Goal: Check status: Check status

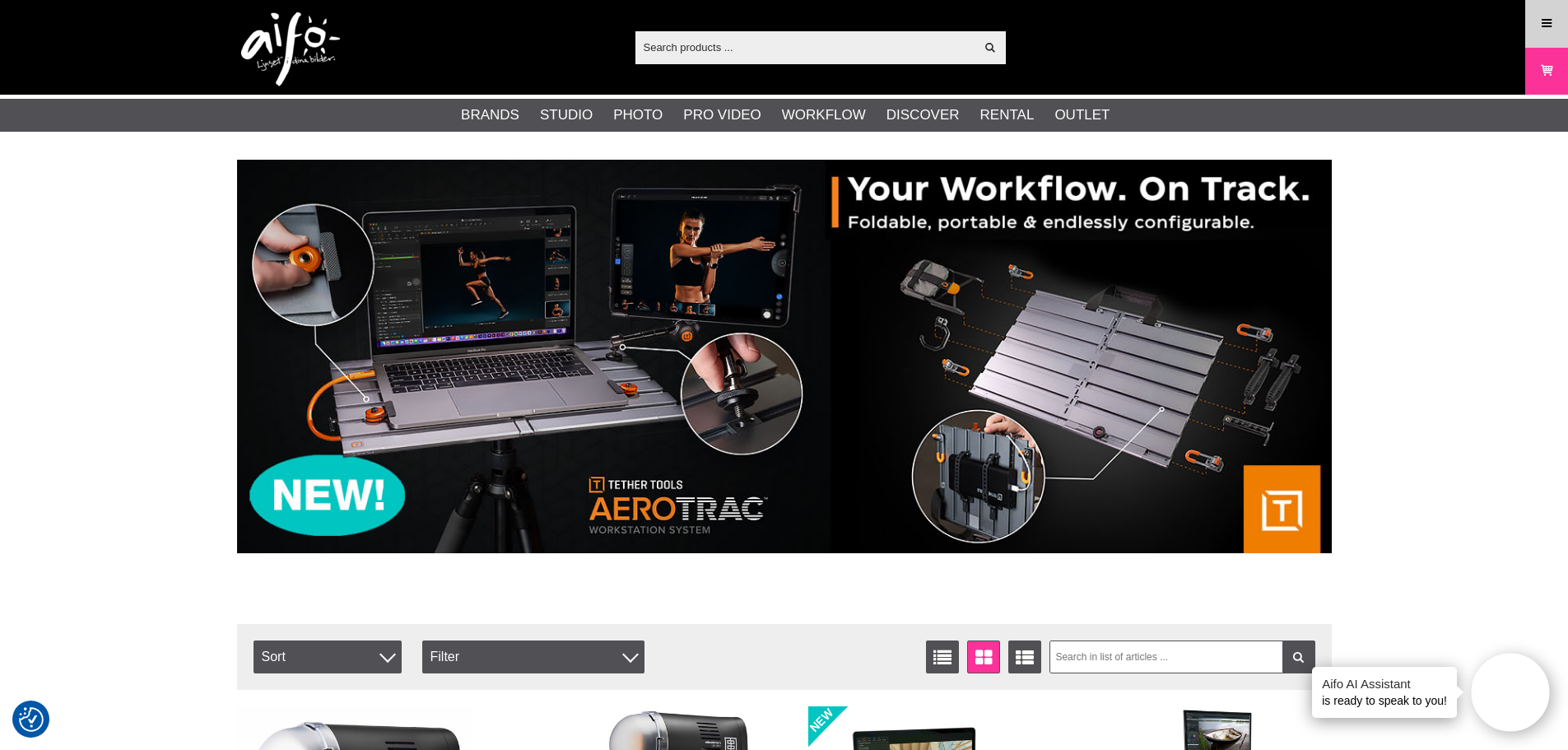
click at [1543, 19] on icon at bounding box center [1546, 24] width 15 height 19
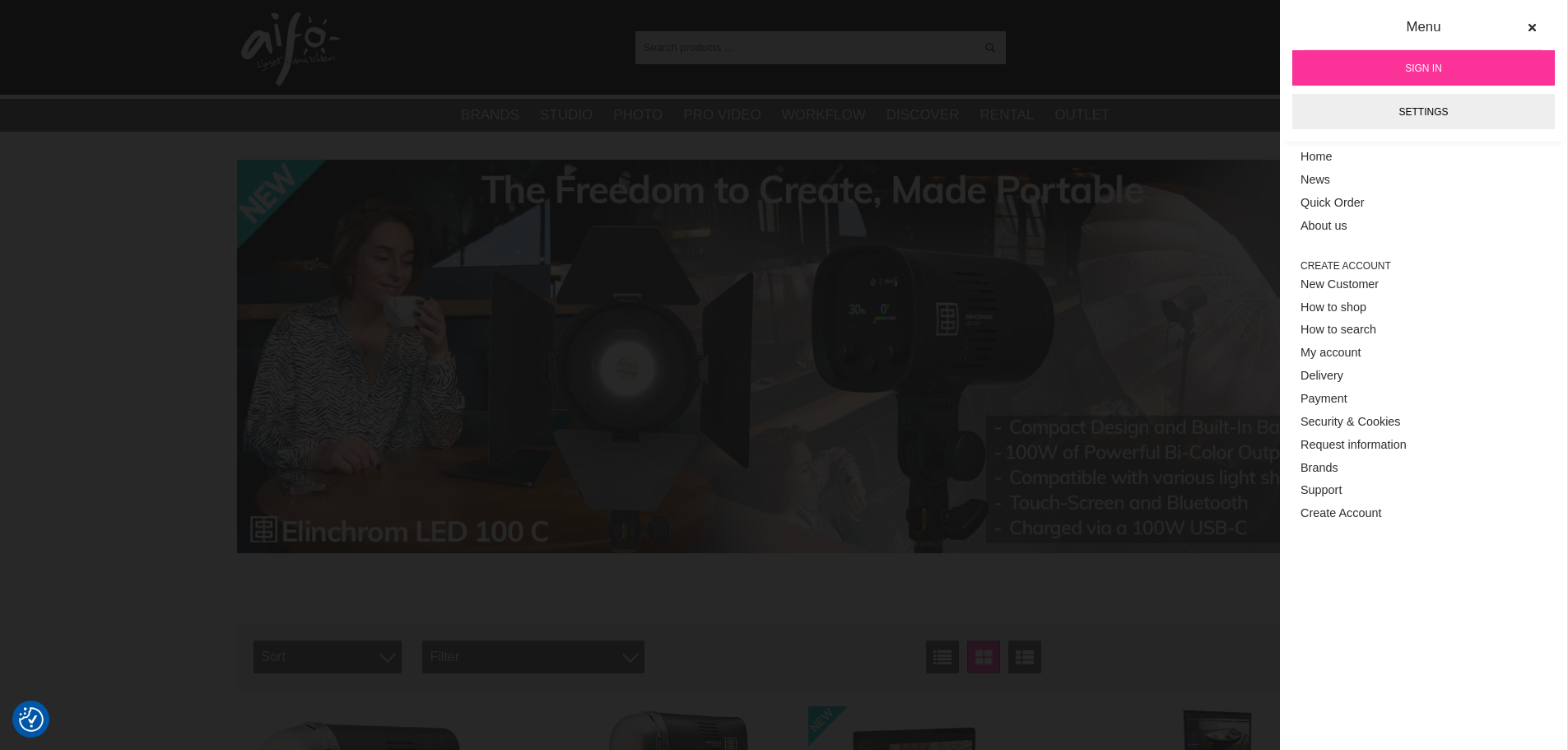
click at [1434, 64] on span "Sign in" at bounding box center [1423, 68] width 37 height 15
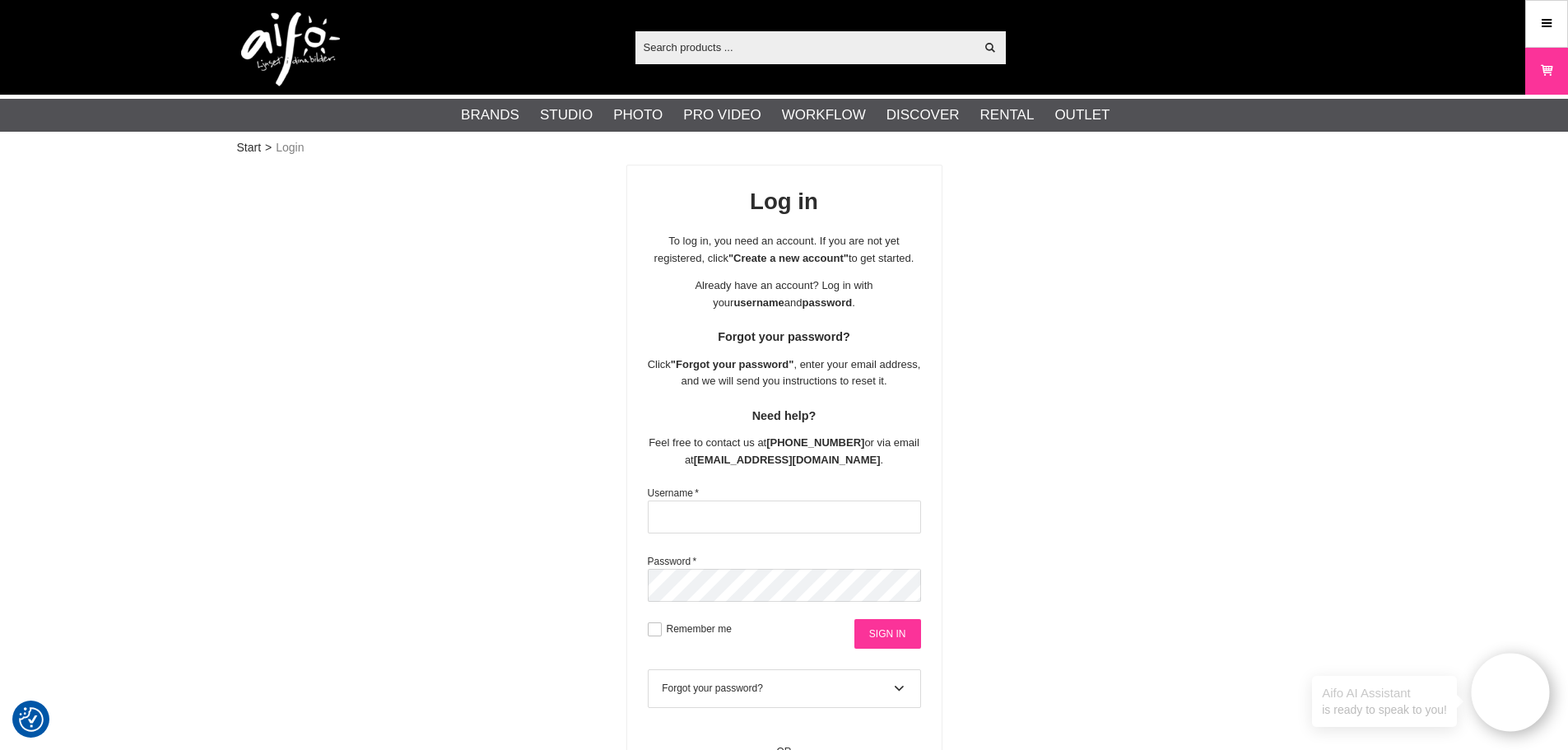
type input "Urmas10"
click at [905, 643] on input "Sign in" at bounding box center [888, 634] width 67 height 30
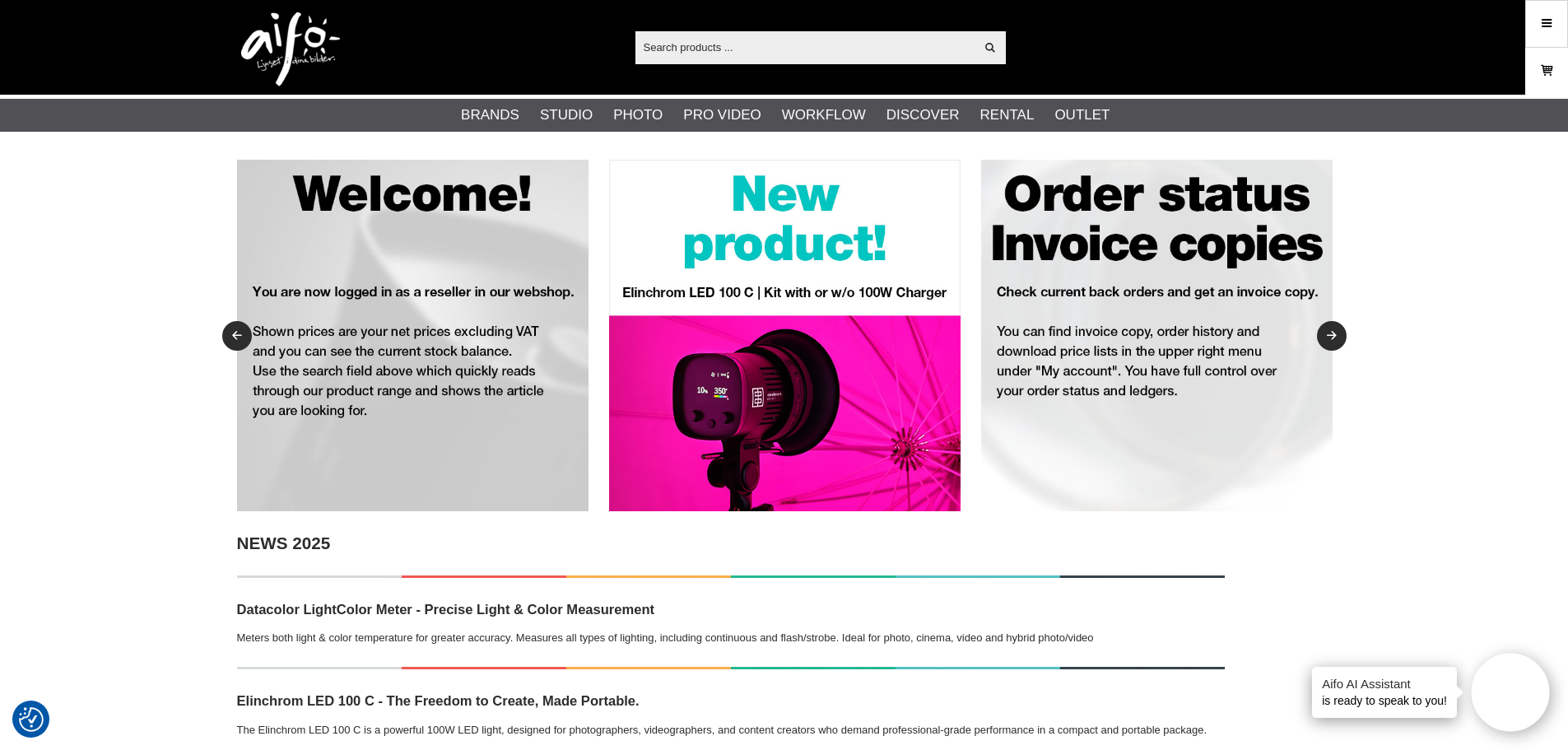
click at [1536, 67] on link "Cart" at bounding box center [1546, 72] width 41 height 39
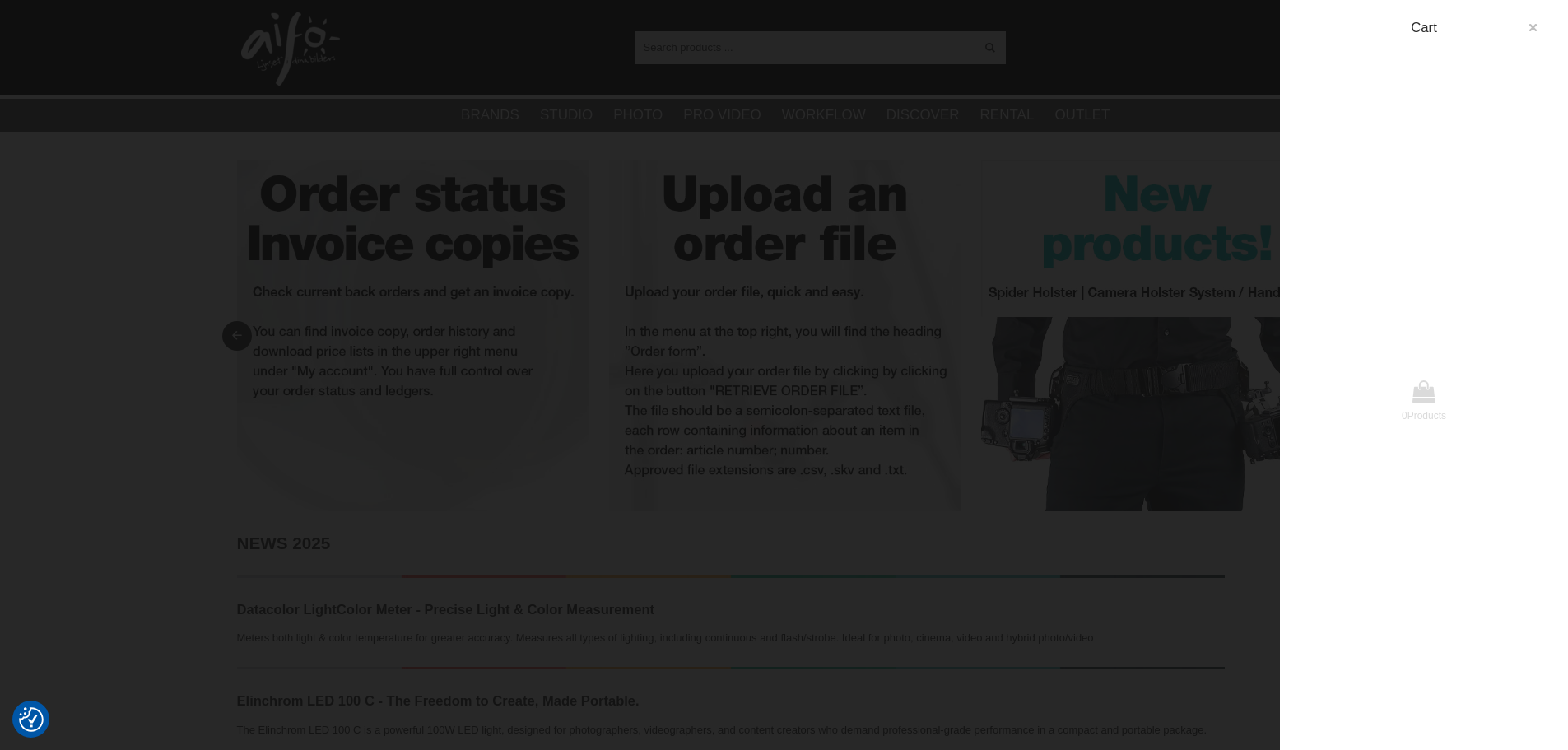
click at [1527, 22] on icon "button" at bounding box center [1532, 27] width 11 height 11
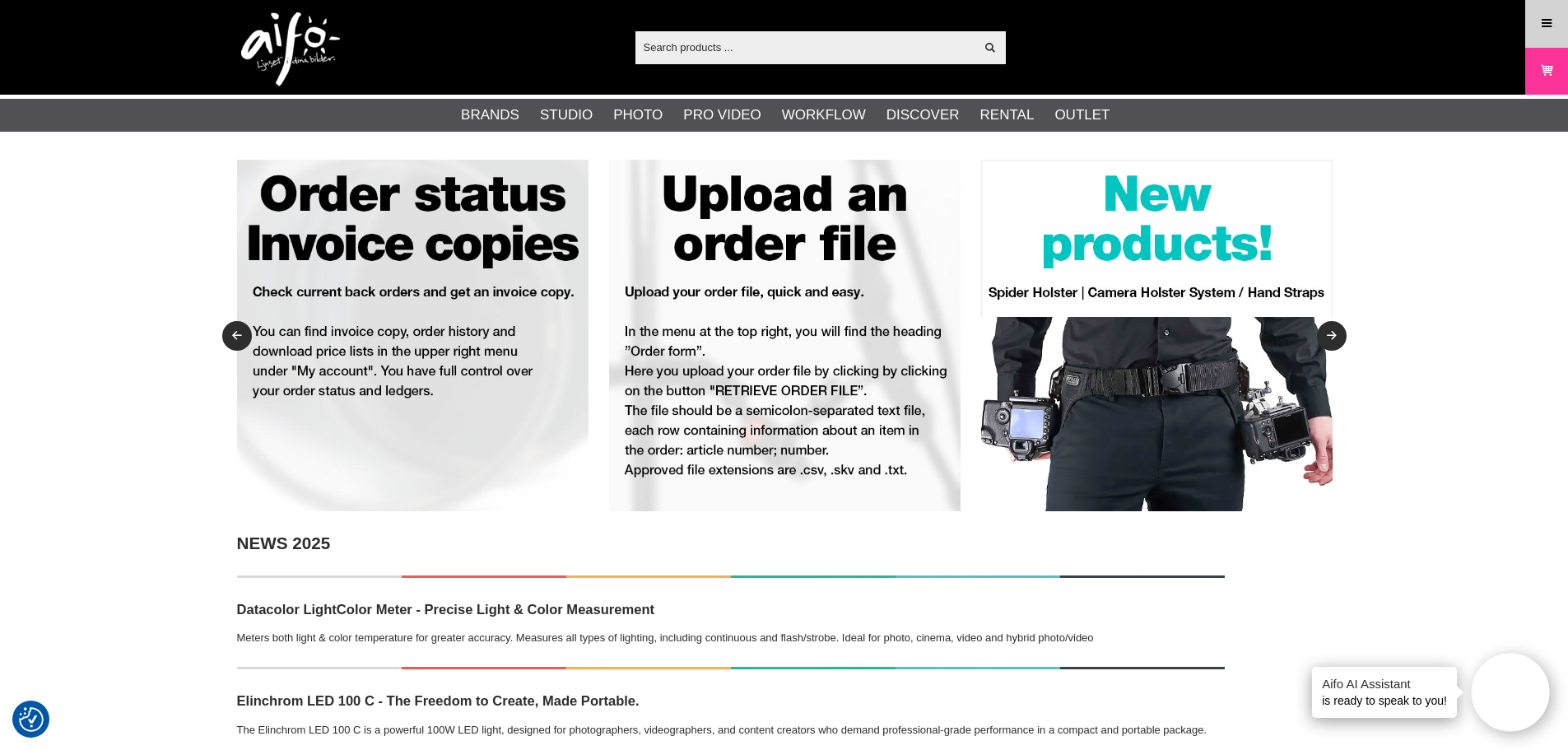
click at [1551, 29] on icon at bounding box center [1546, 24] width 15 height 19
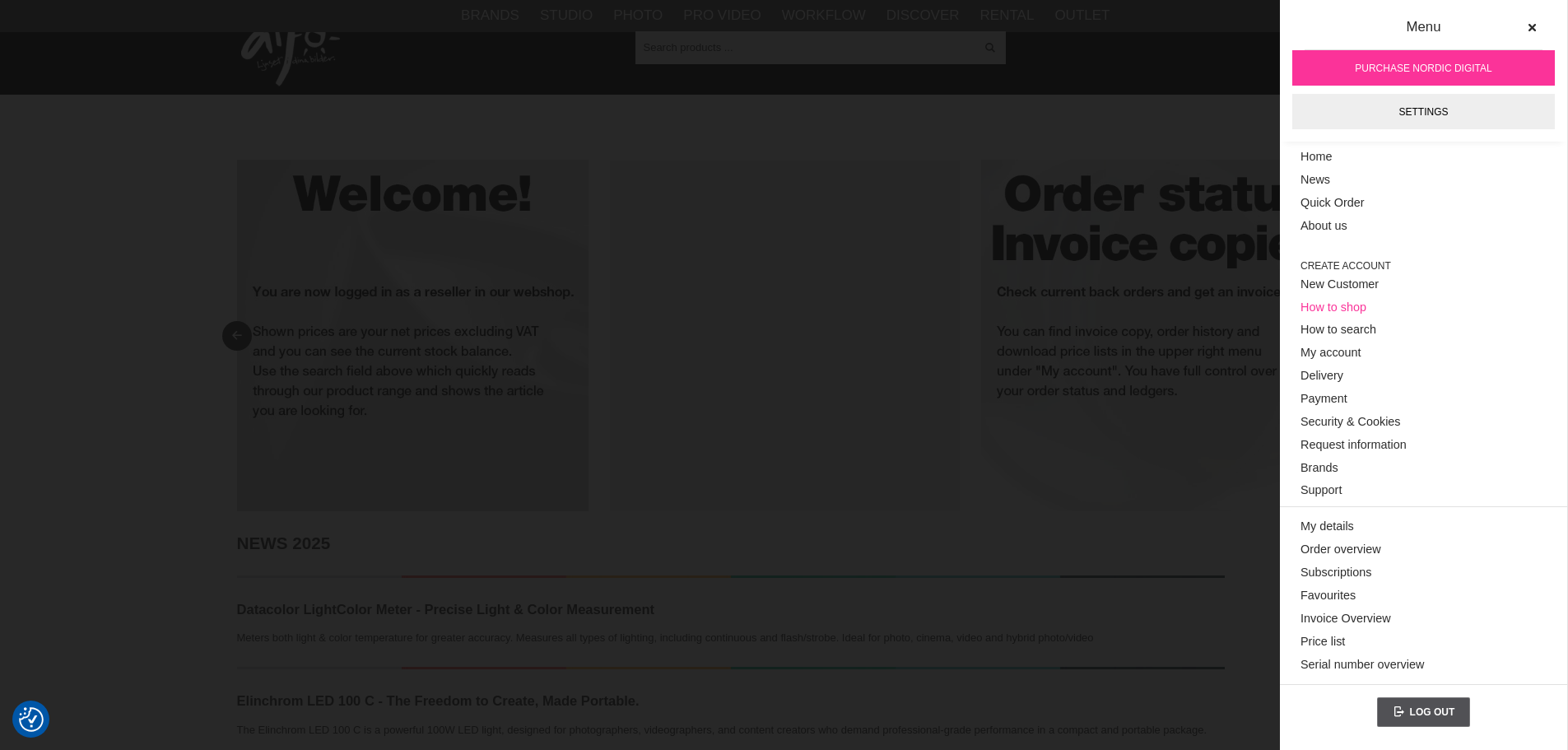
scroll to position [330, 0]
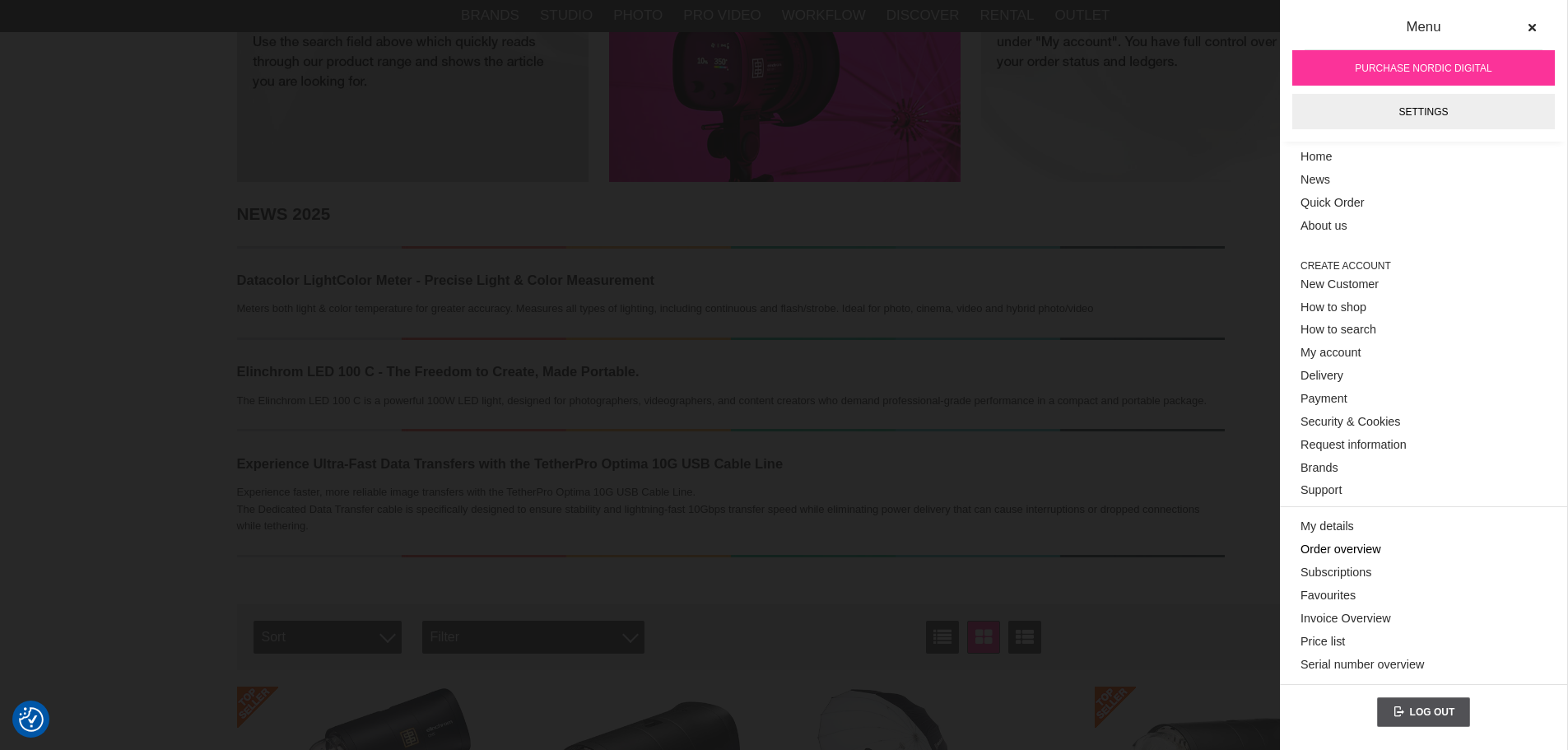
click at [1375, 546] on link "Order overview" at bounding box center [1423, 550] width 246 height 23
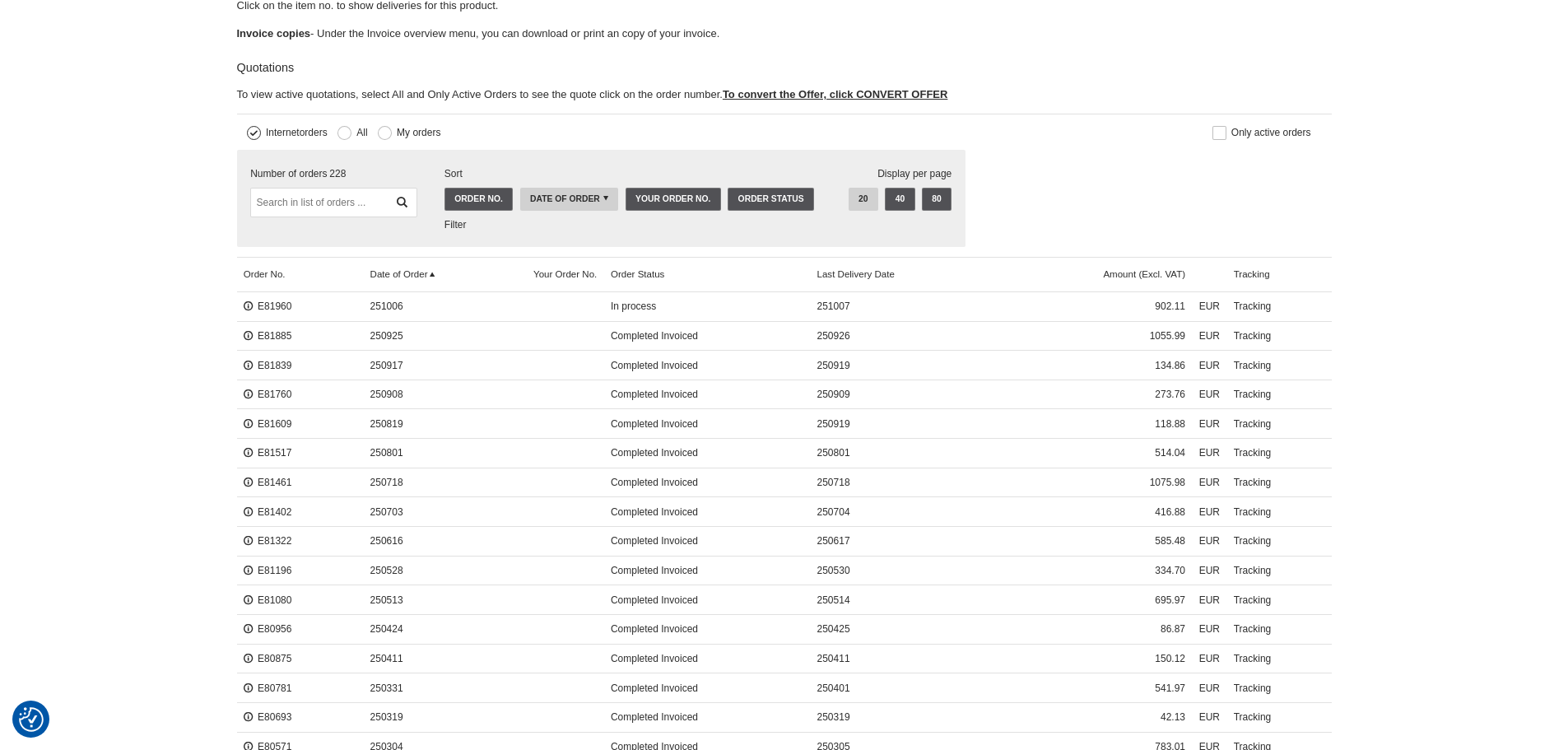
scroll to position [330, 0]
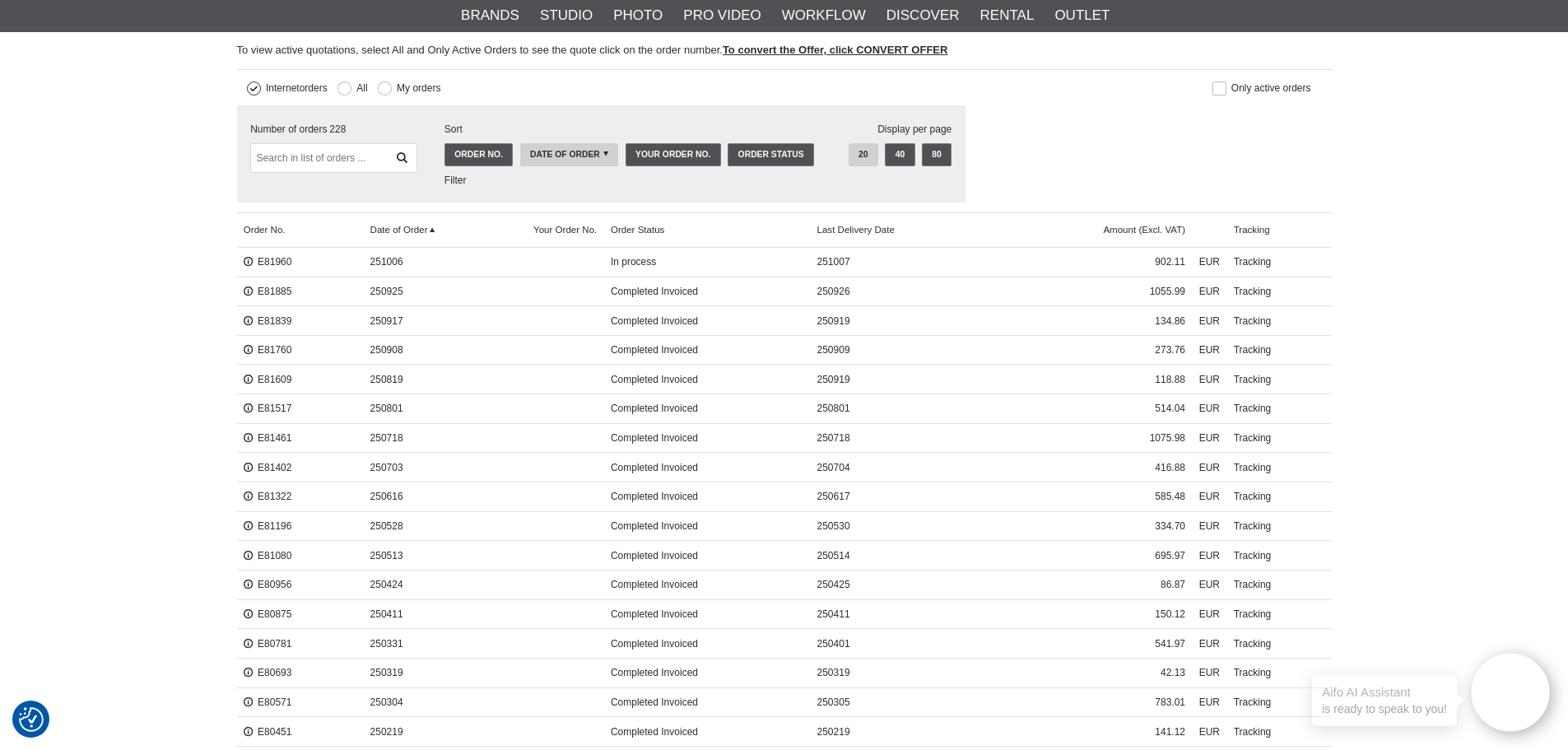
click at [59, 231] on div "Start > My account > Order overview Order overview Here you will get an overvie…" at bounding box center [784, 420] width 1568 height 1181
click at [273, 261] on link "E81960" at bounding box center [268, 261] width 49 height 11
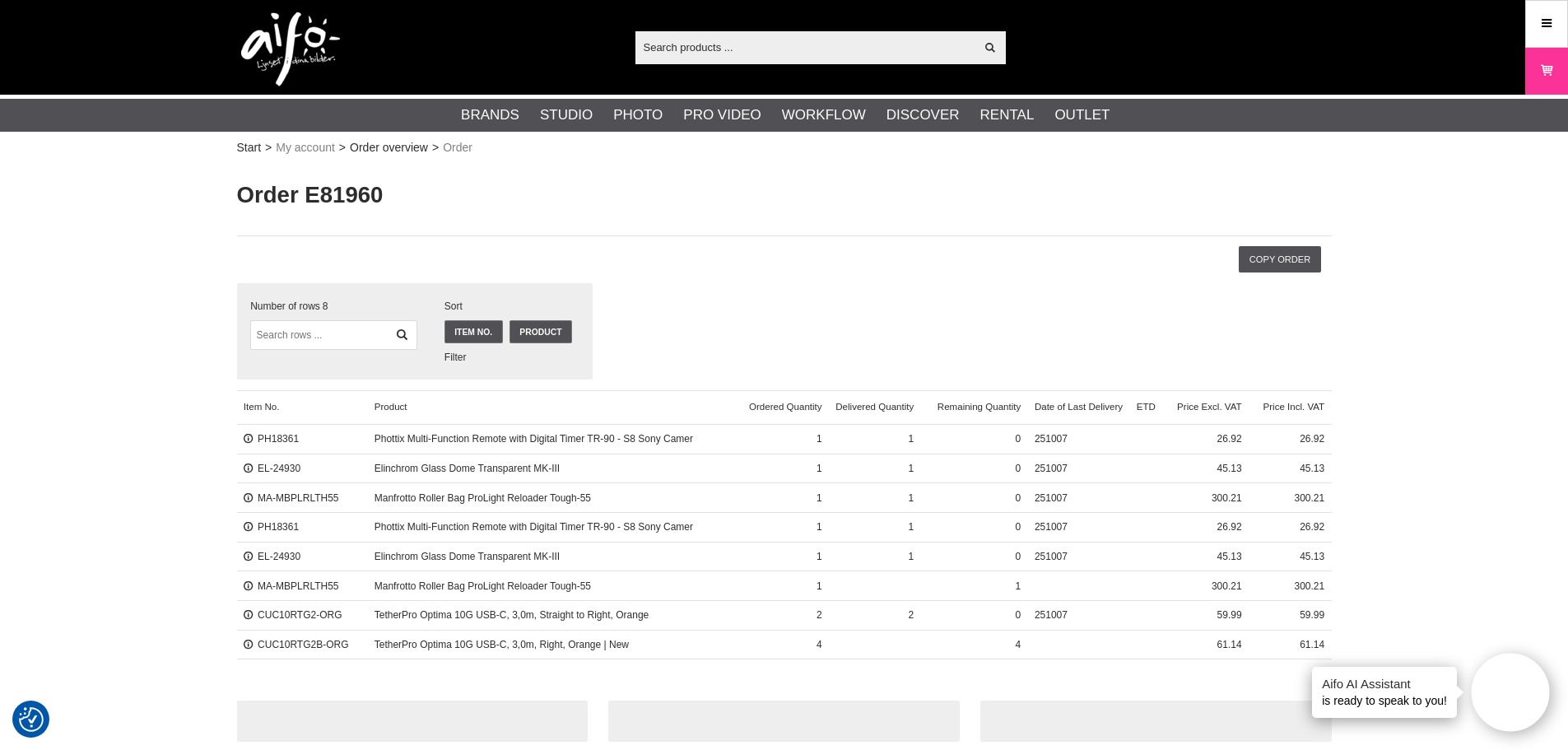
click at [981, 276] on div "Copy order" at bounding box center [785, 260] width 1095 height 48
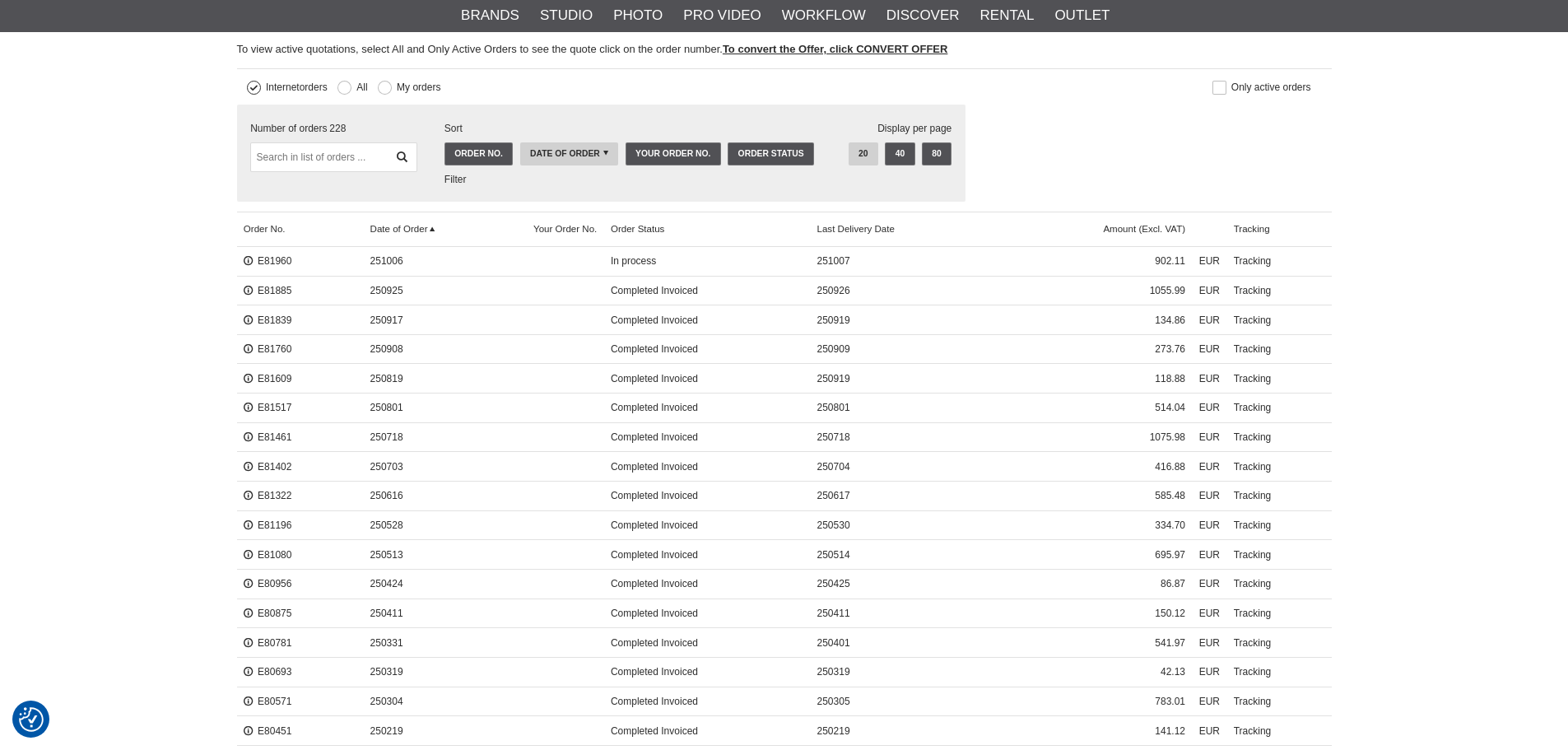
scroll to position [330, 0]
click at [1368, 375] on div "Start > My account > Order overview Order overview Here you will get an overvie…" at bounding box center [784, 420] width 1568 height 1181
click at [1398, 362] on div "Start > My account > Order overview Order overview Here you will get an overvie…" at bounding box center [784, 420] width 1568 height 1181
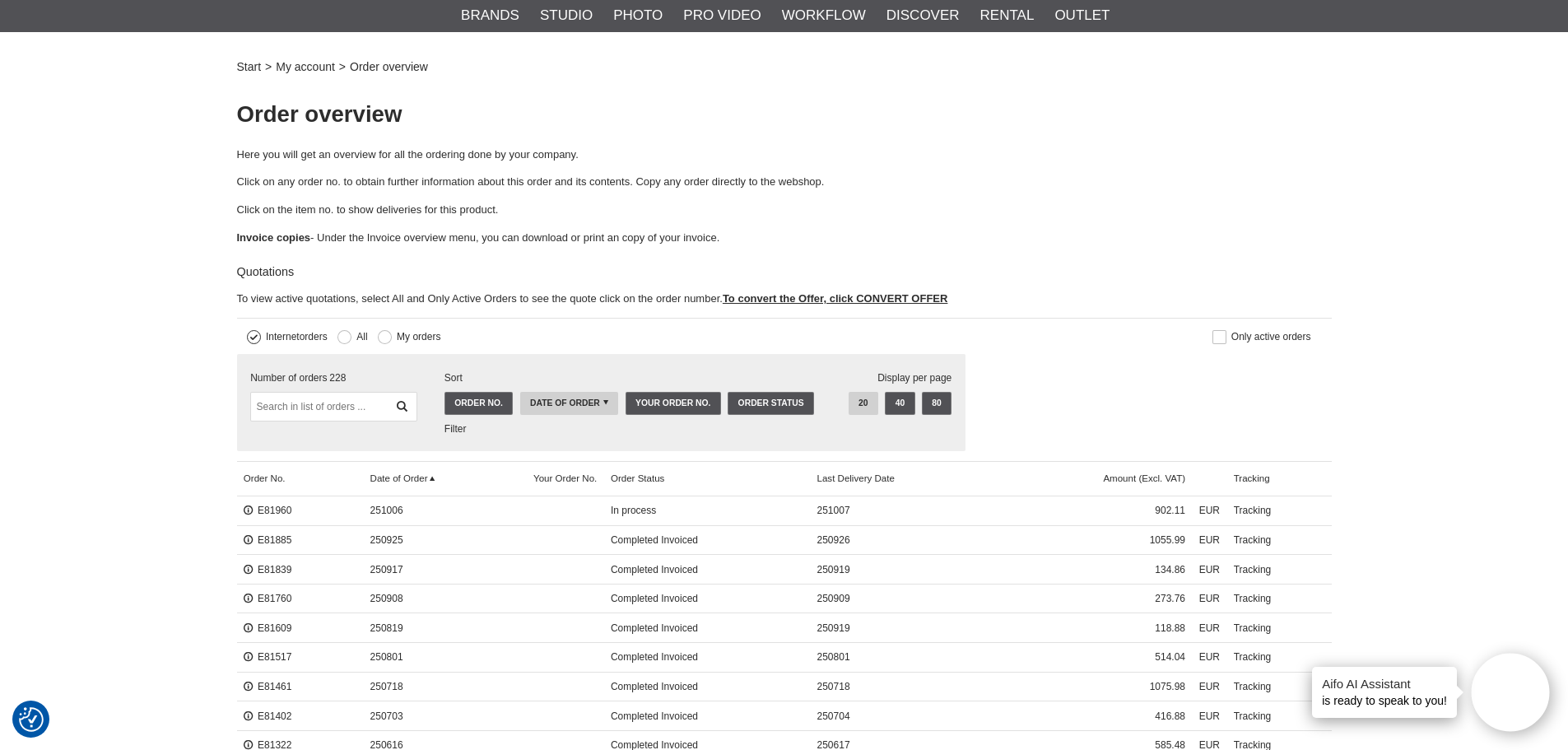
scroll to position [82, 0]
click at [253, 532] on div "E81885" at bounding box center [301, 539] width 127 height 30
click at [268, 534] on link "E81885" at bounding box center [268, 538] width 49 height 11
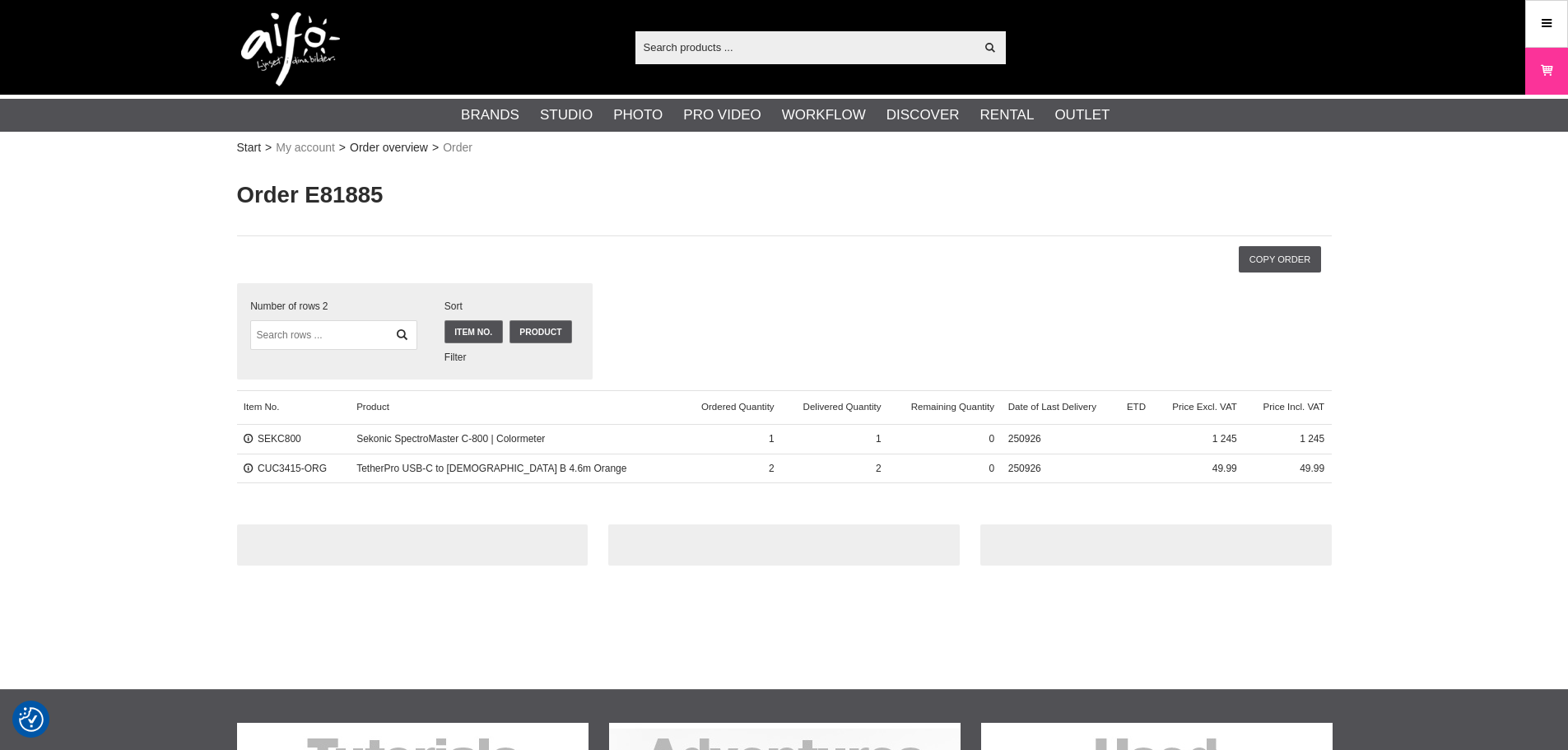
click at [714, 641] on section at bounding box center [784, 648] width 1568 height 82
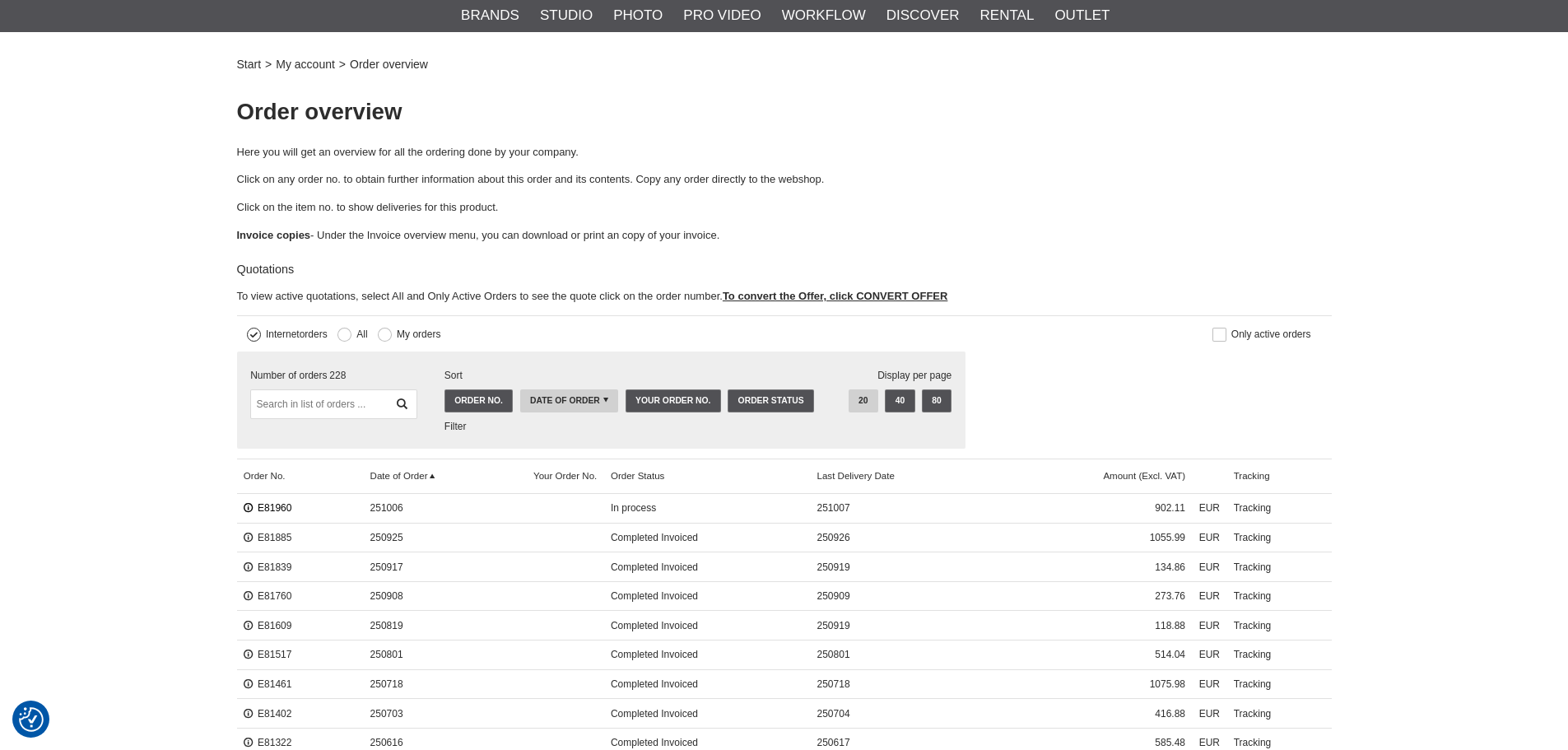
scroll to position [82, 0]
click at [282, 511] on link "E81960" at bounding box center [268, 509] width 49 height 11
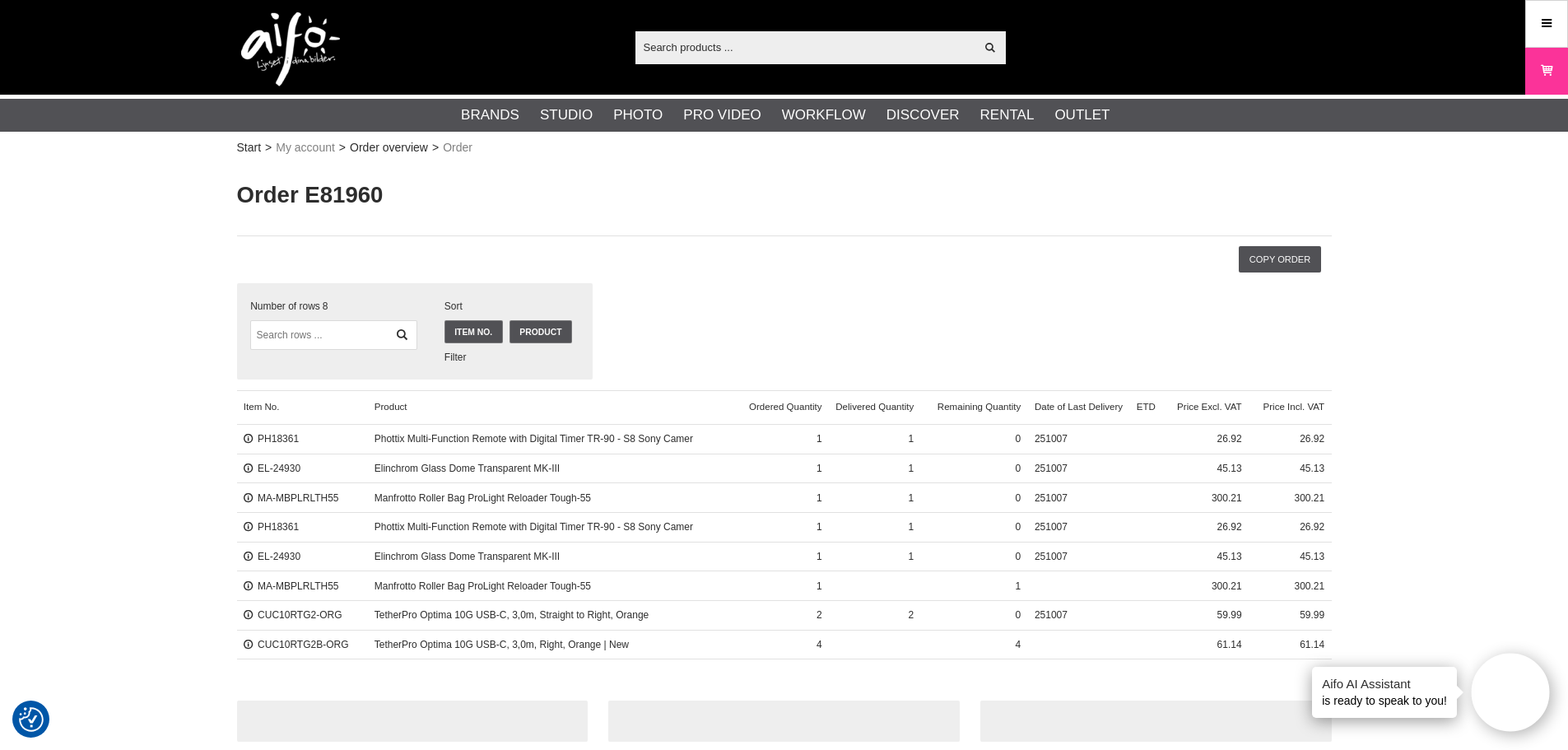
click at [1461, 374] on div "Start > My account > Order overview > Order Order E81960 Filter Sort Number of …" at bounding box center [784, 512] width 1568 height 706
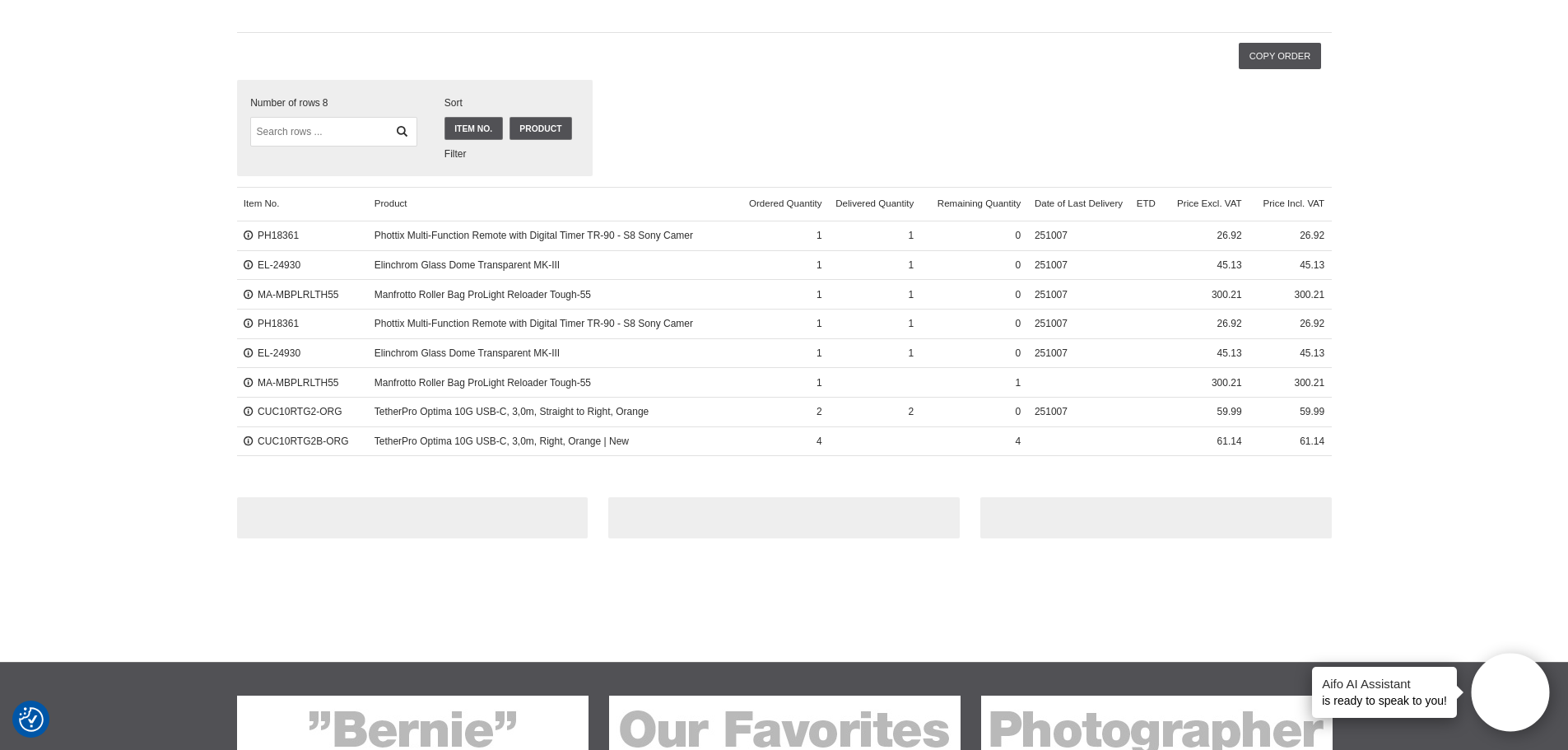
scroll to position [247, 0]
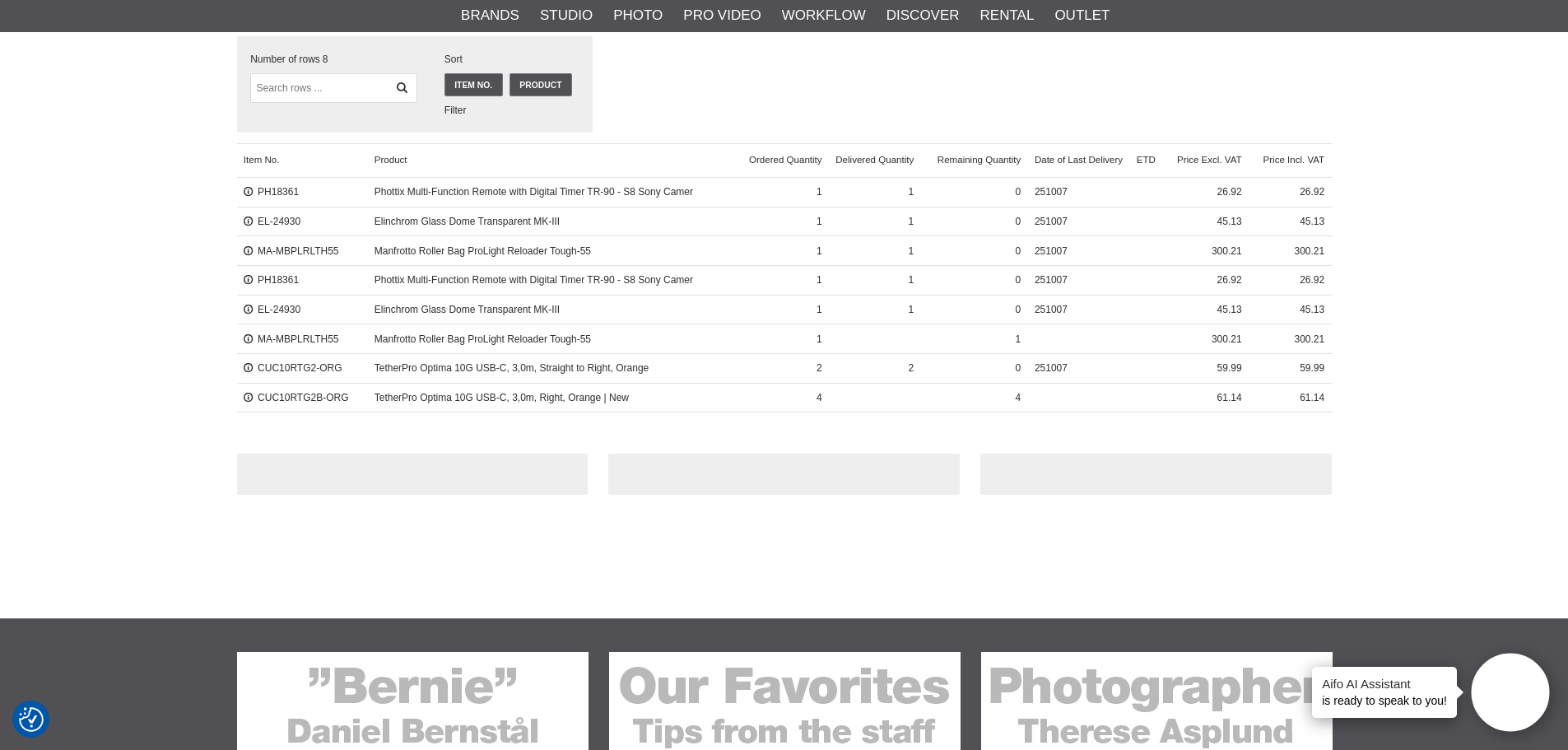
click at [1461, 374] on div "Start > My account > Order overview > Order Order E81960 Filter Sort Number of …" at bounding box center [784, 265] width 1568 height 706
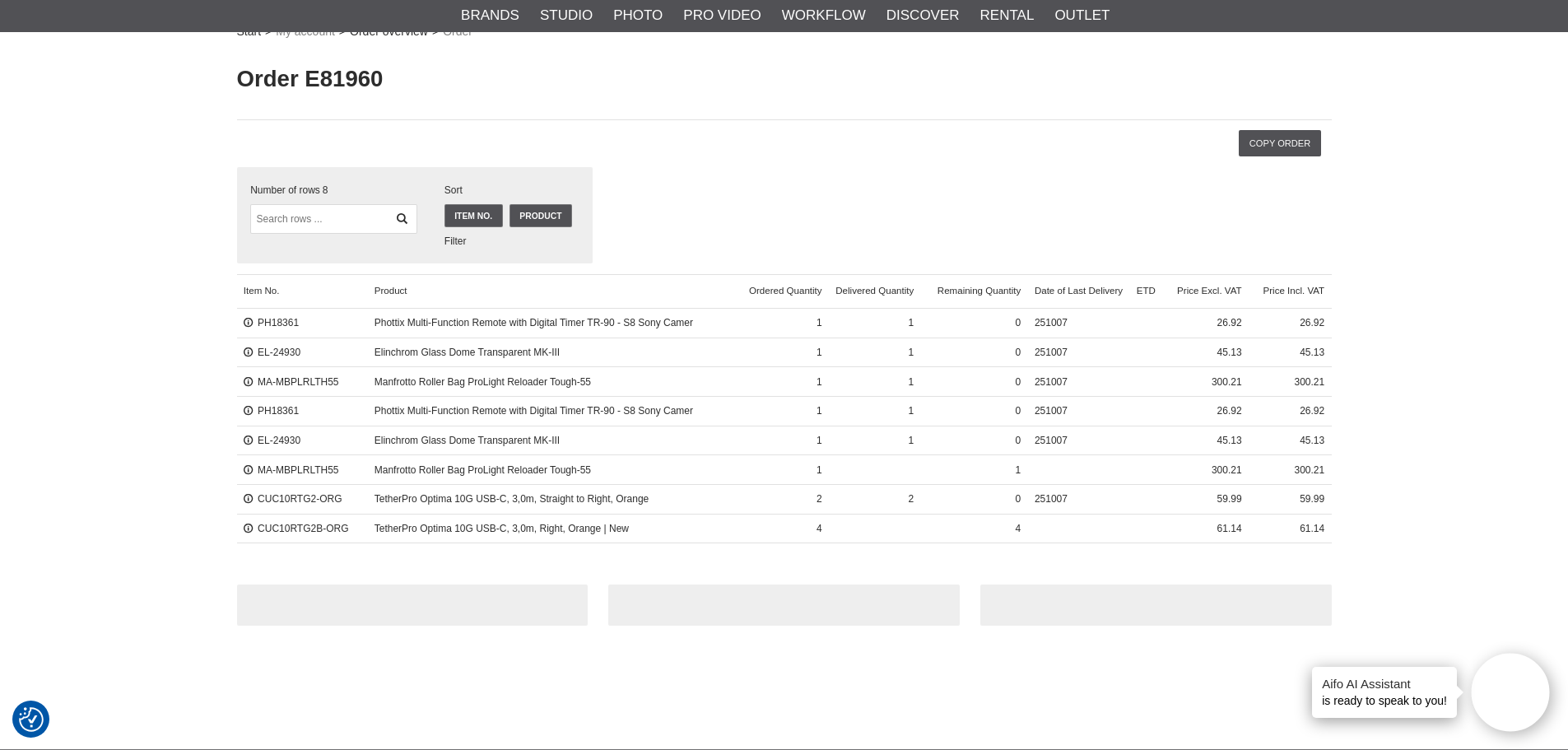
scroll to position [0, 0]
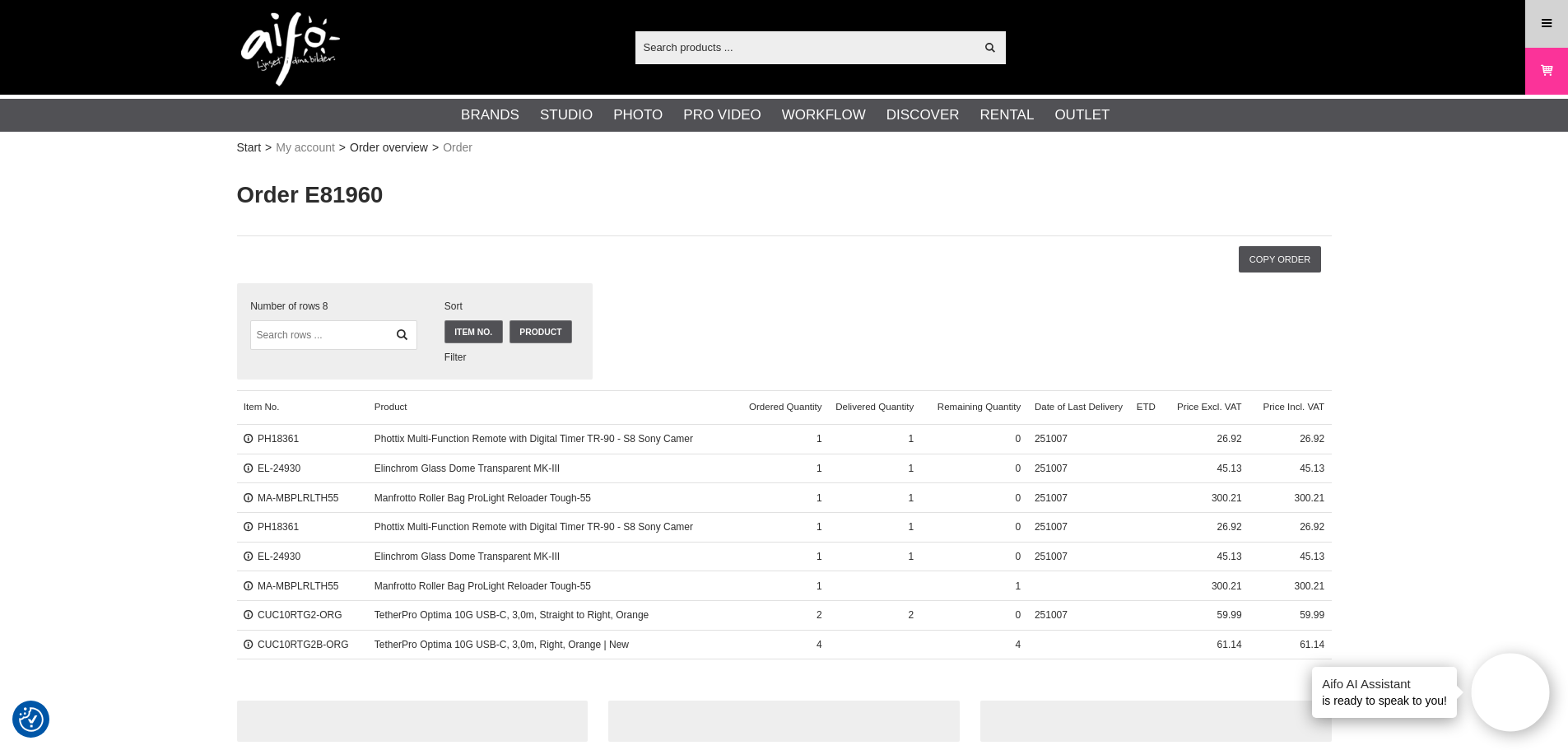
click at [1552, 19] on icon at bounding box center [1546, 24] width 15 height 19
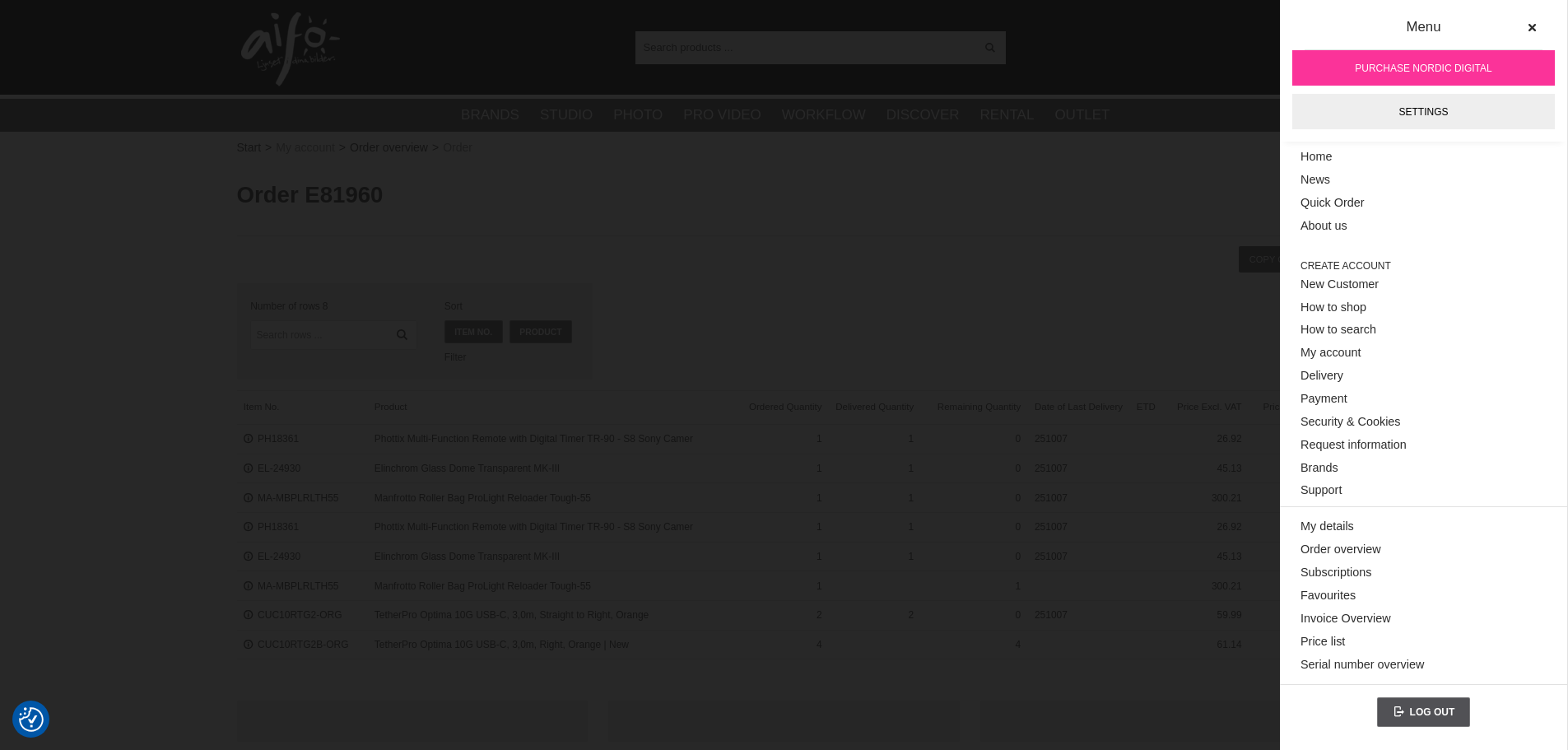
click at [1192, 82] on div "Show all Products Categories out of products Your search for yielded no hits. P…" at bounding box center [785, 47] width 1119 height 95
click at [1535, 22] on icon at bounding box center [1531, 27] width 11 height 11
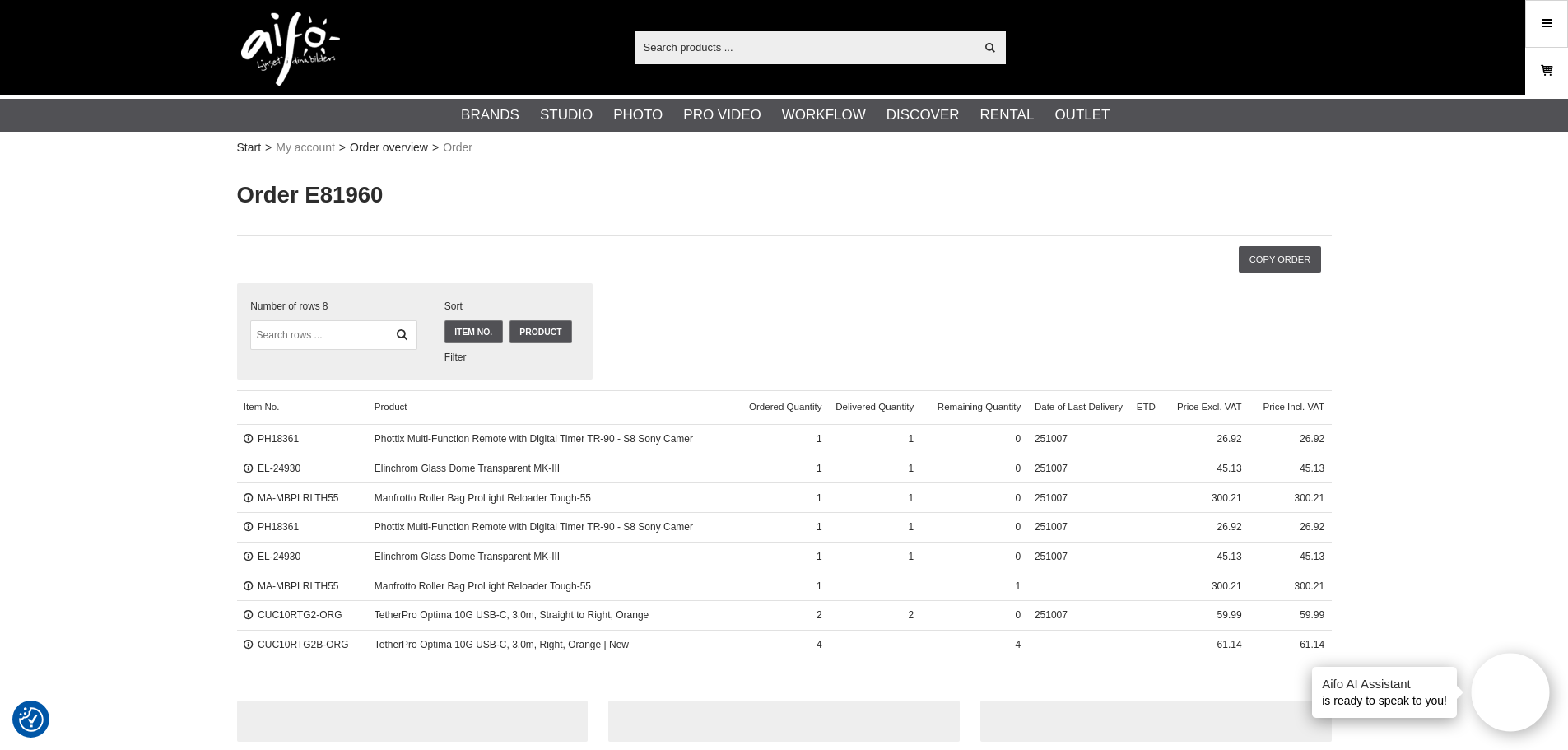
click at [1542, 67] on icon at bounding box center [1546, 71] width 17 height 19
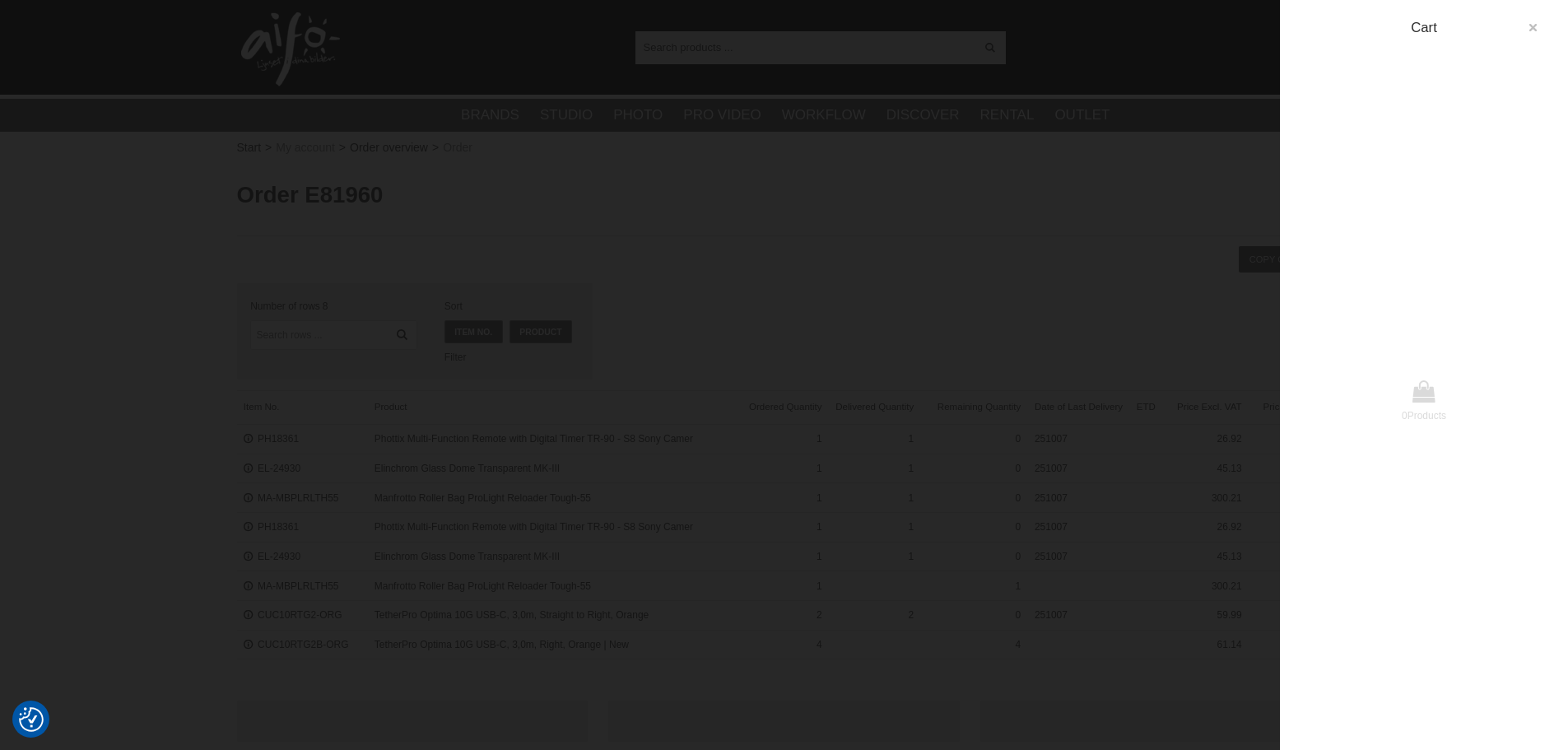
click at [1535, 23] on icon "button" at bounding box center [1532, 27] width 11 height 11
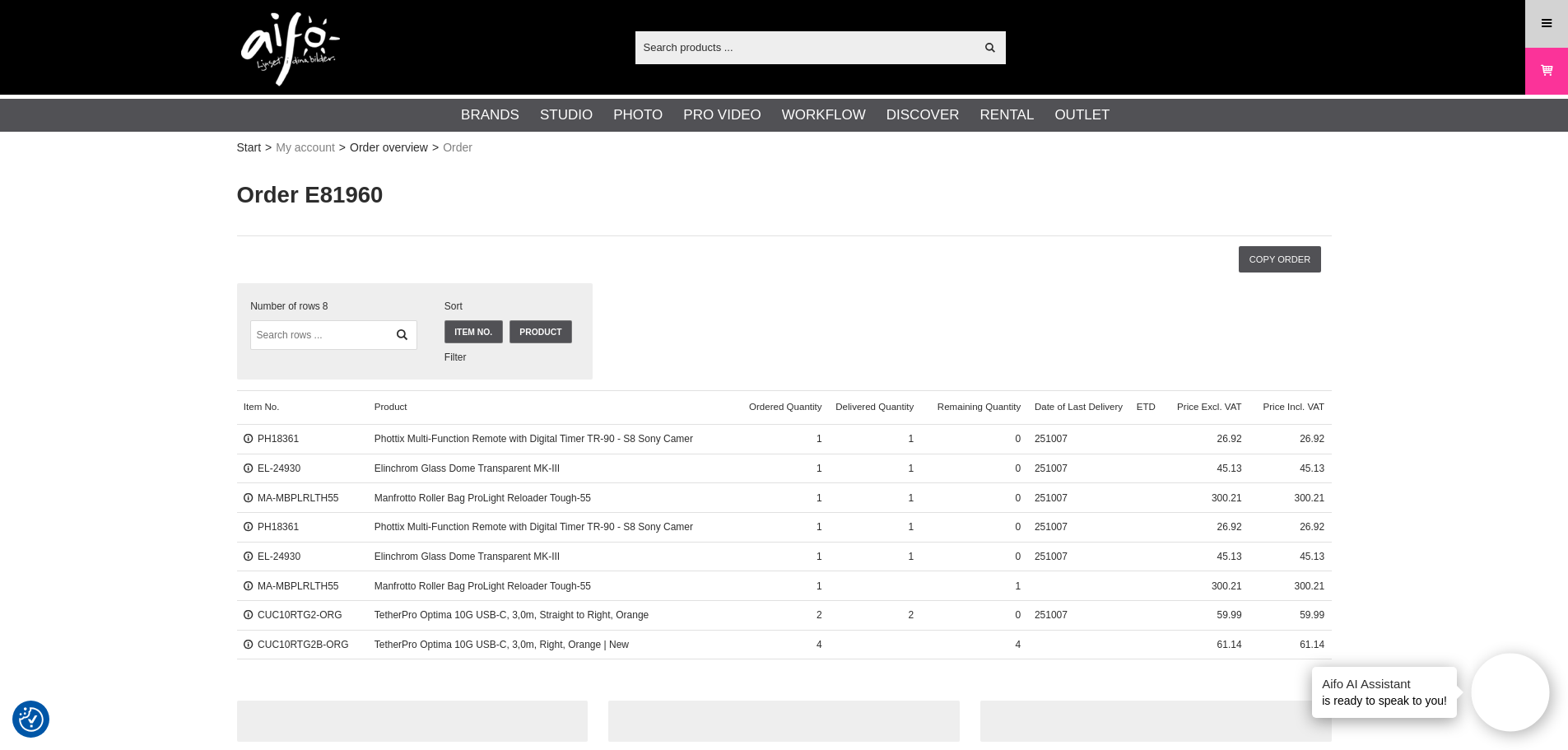
click at [1542, 19] on icon at bounding box center [1546, 24] width 15 height 19
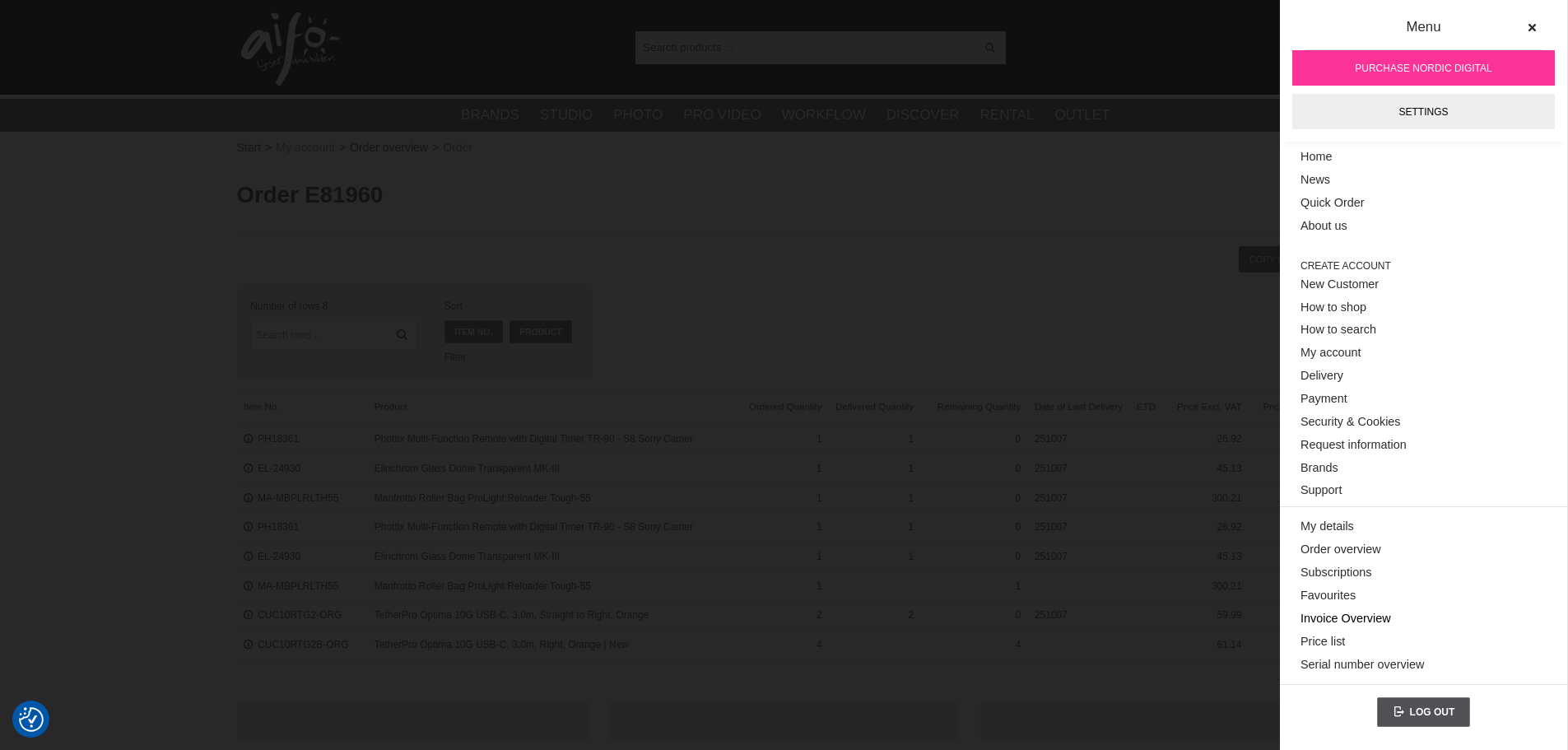
click at [1335, 618] on link "Invoice Overview" at bounding box center [1423, 619] width 246 height 23
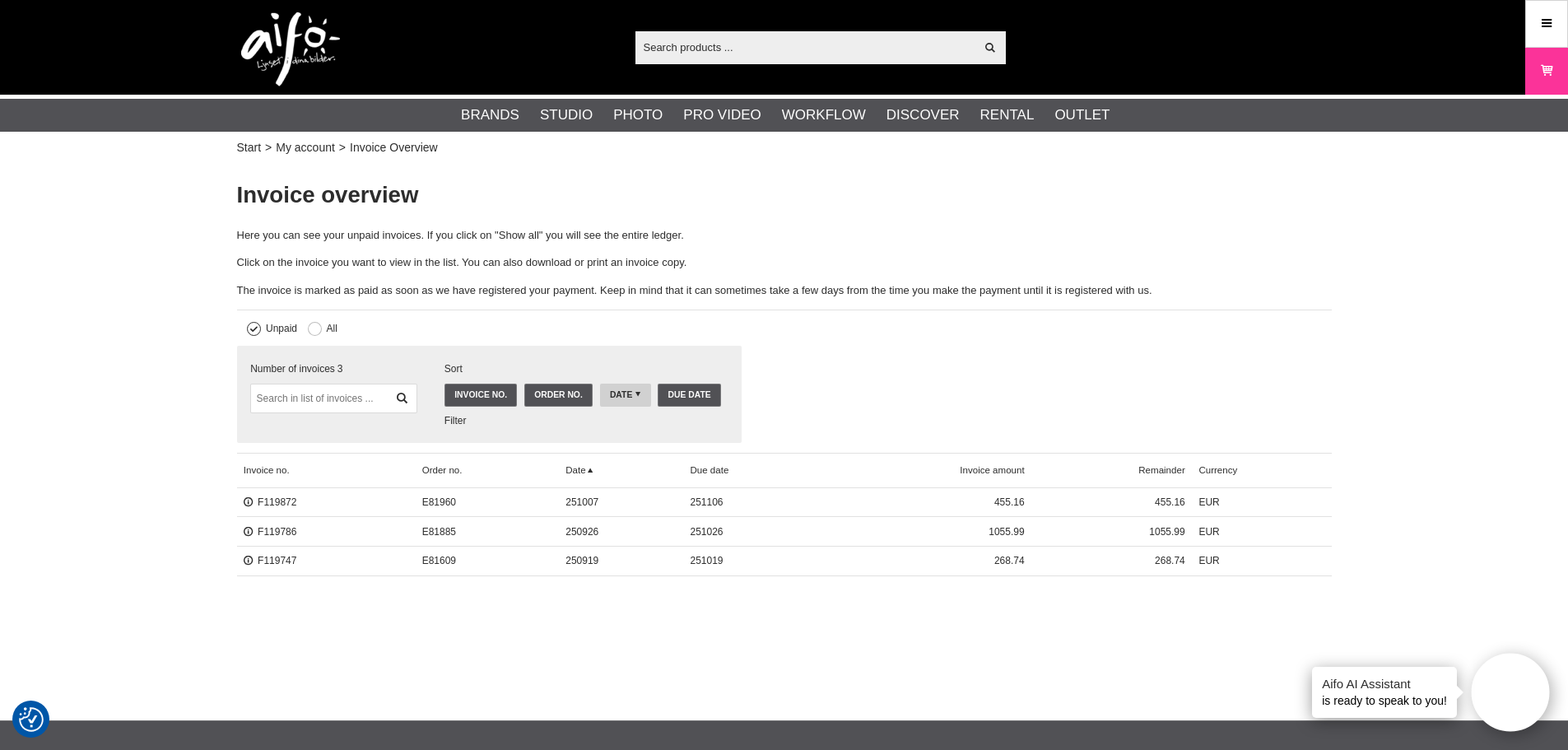
drag, startPoint x: 504, startPoint y: 646, endPoint x: 456, endPoint y: 640, distance: 48.4
click at [499, 647] on section at bounding box center [784, 679] width 1568 height 82
click at [279, 504] on link "F119872" at bounding box center [270, 502] width 54 height 11
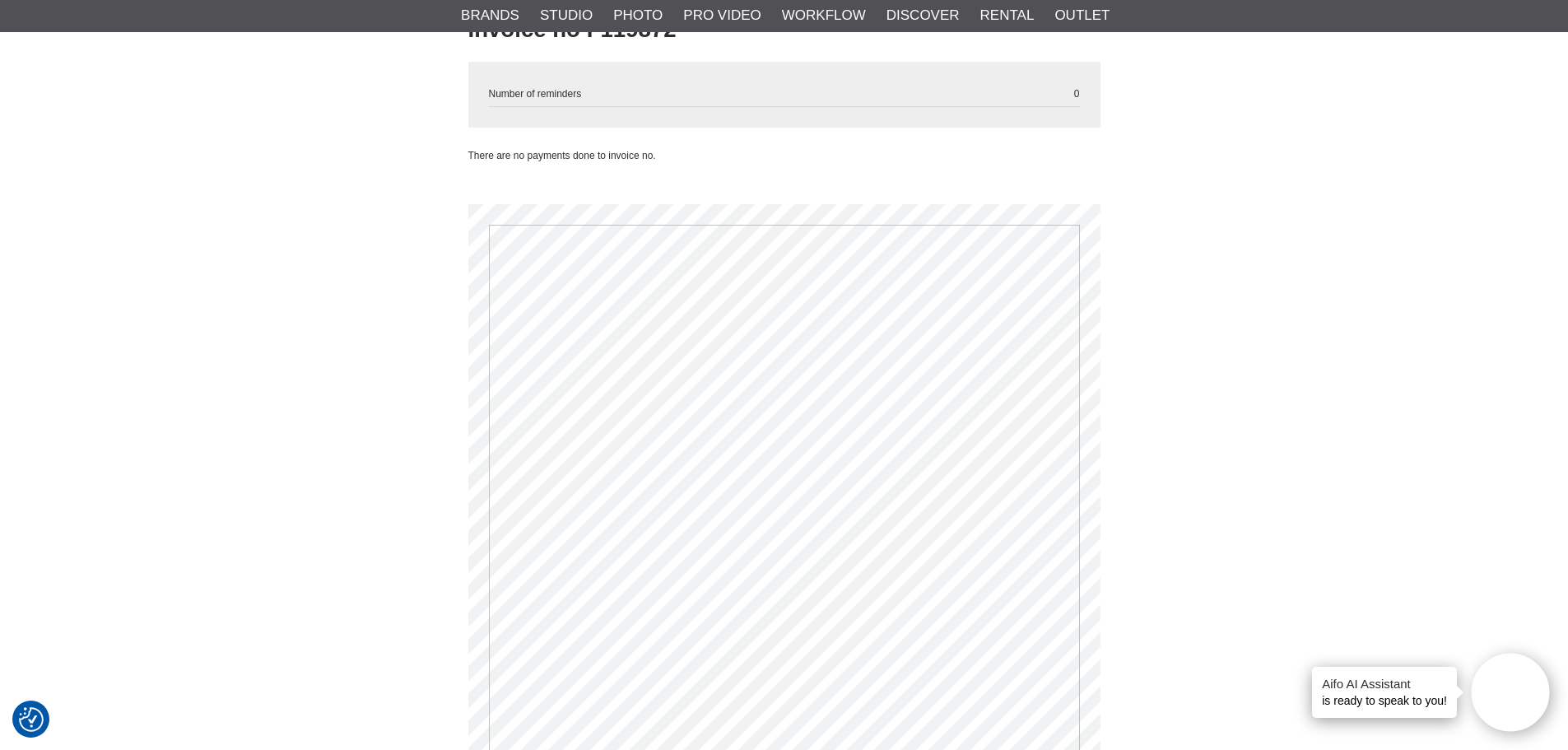
scroll to position [164, 0]
click at [230, 422] on section "Invoice no F119872 Number of reminders 0 There are no payments done to invoice …" at bounding box center [785, 480] width 1119 height 959
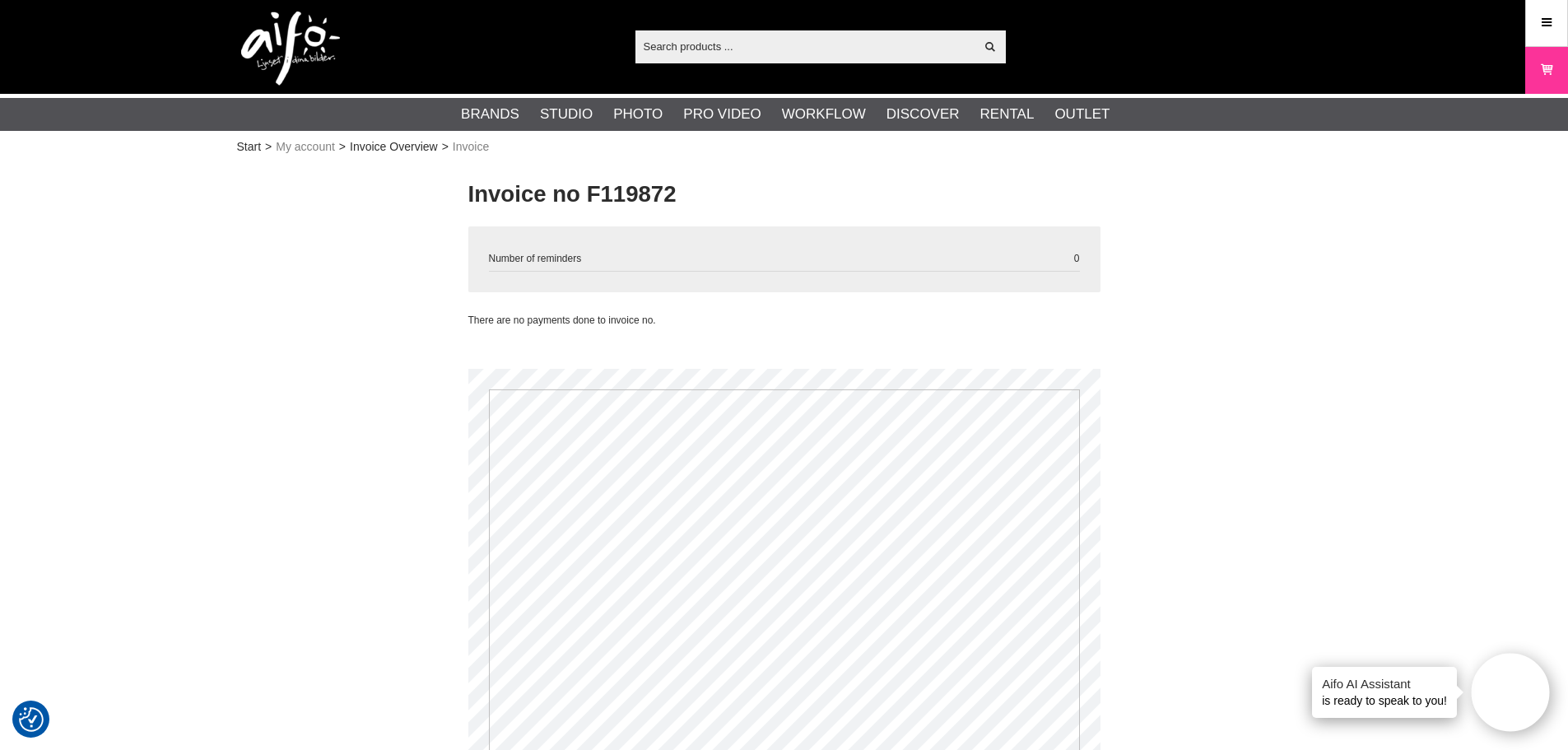
scroll to position [0, 0]
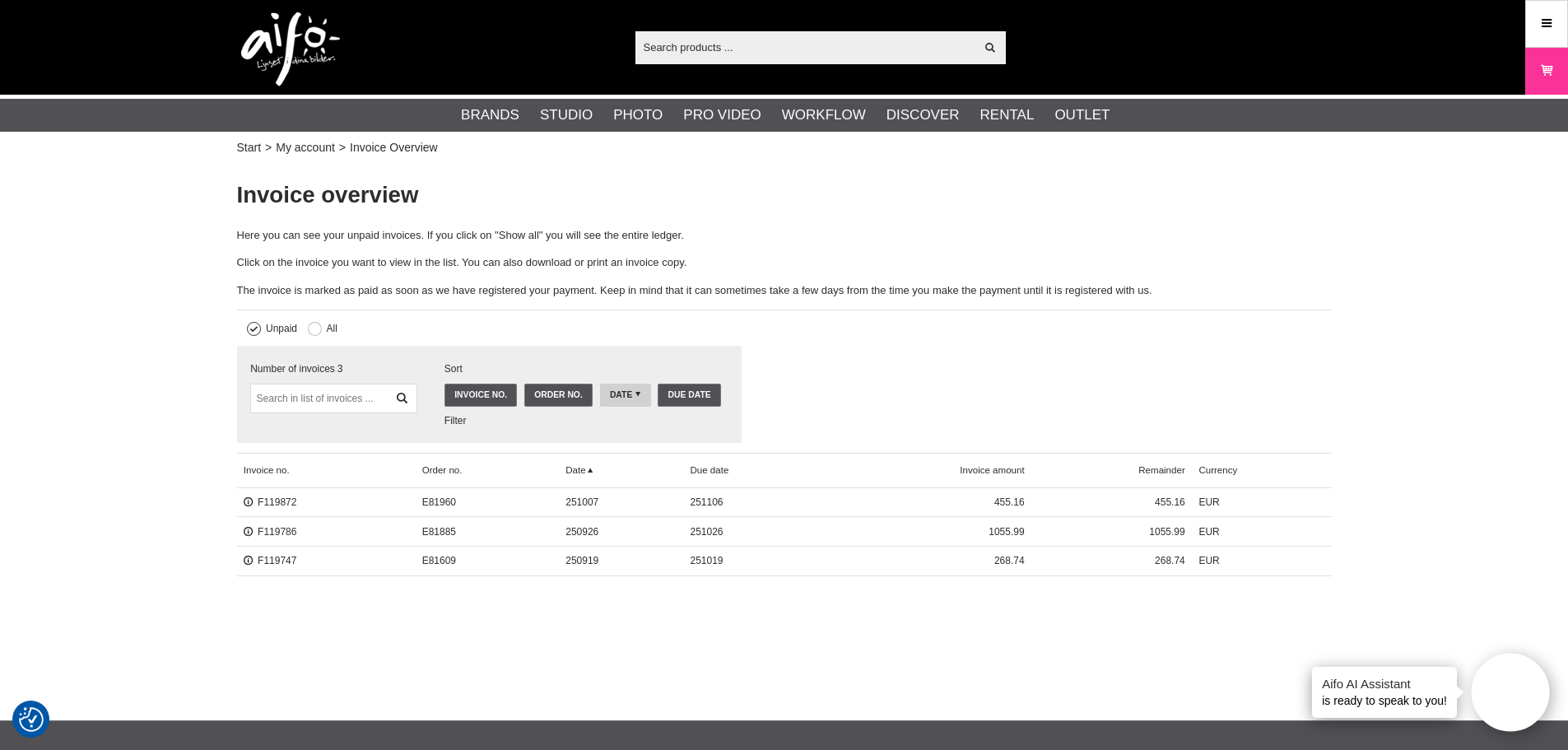
click at [761, 694] on section at bounding box center [784, 679] width 1568 height 82
click at [750, 692] on section at bounding box center [784, 679] width 1568 height 82
click at [274, 534] on link "F119786" at bounding box center [270, 532] width 54 height 11
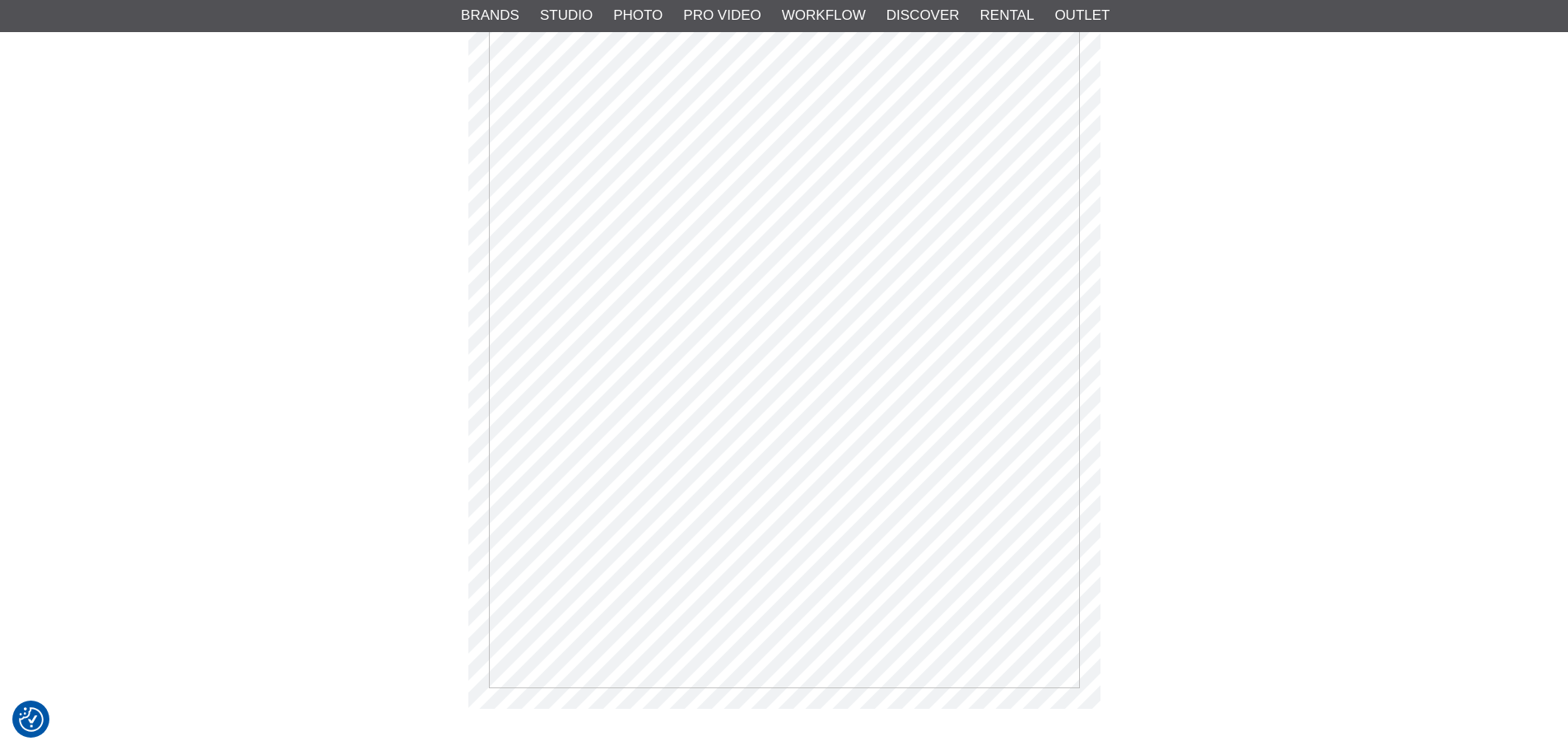
scroll to position [412, 0]
click at [1320, 310] on main "Invoice no F119786 Number of reminders 0 There are no payments done to invoice …" at bounding box center [785, 239] width 1095 height 943
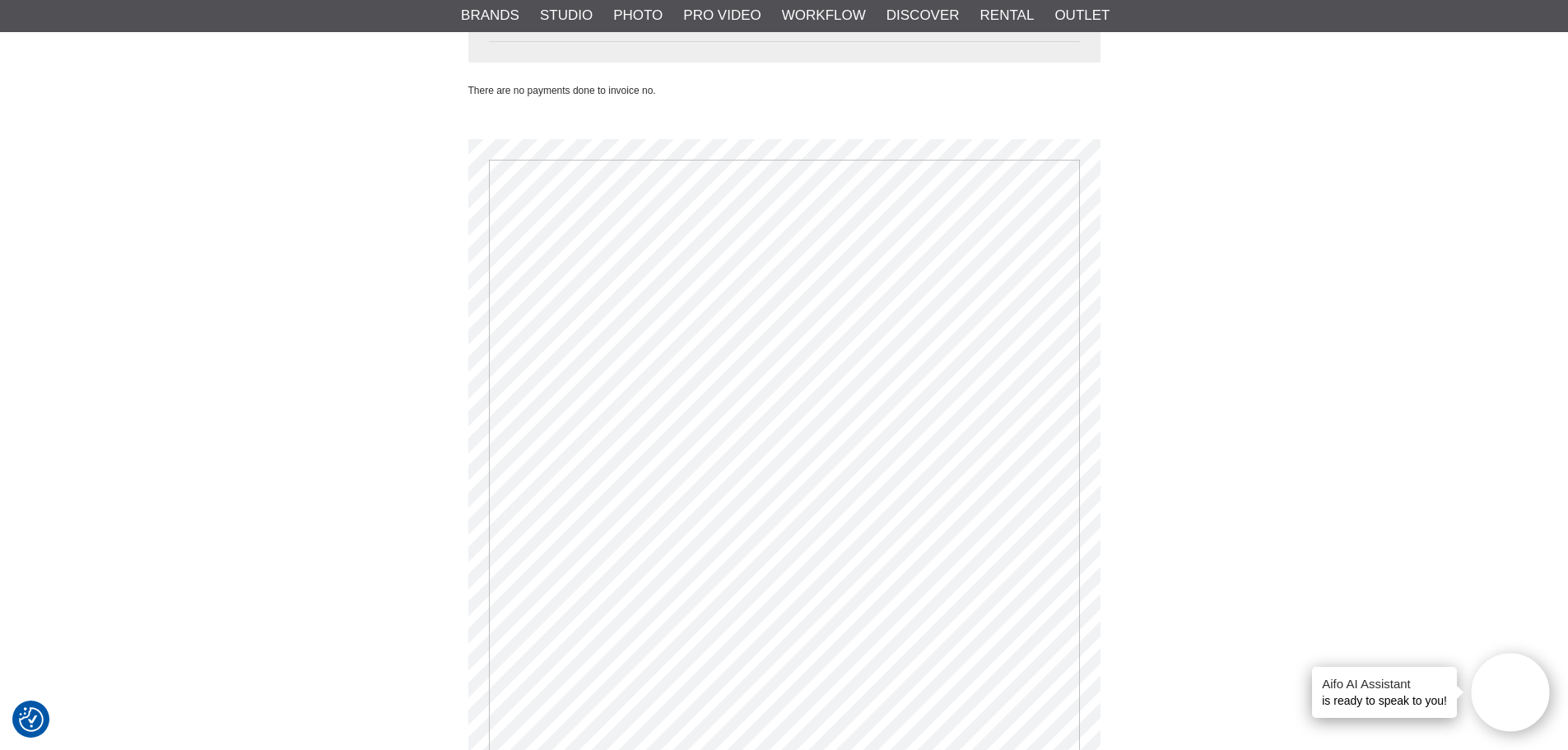
scroll to position [0, 0]
